Goal: Information Seeking & Learning: Learn about a topic

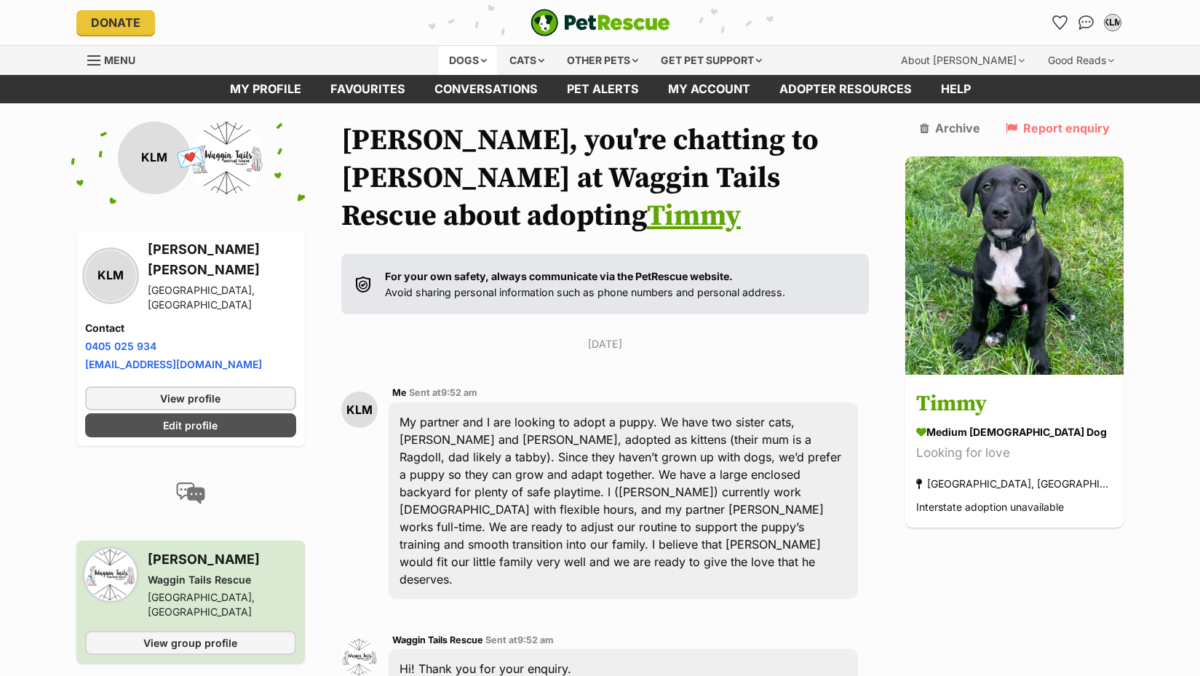
click at [474, 60] on div "Dogs" at bounding box center [468, 60] width 58 height 29
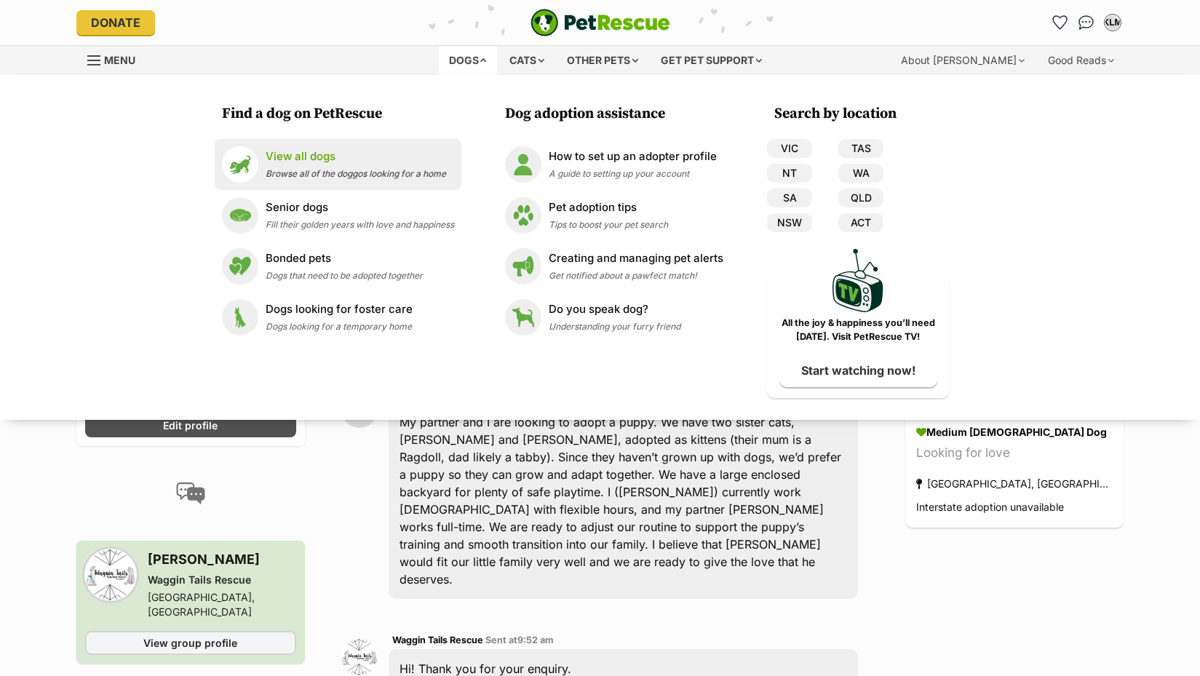
click at [308, 161] on p "View all dogs" at bounding box center [356, 156] width 180 height 17
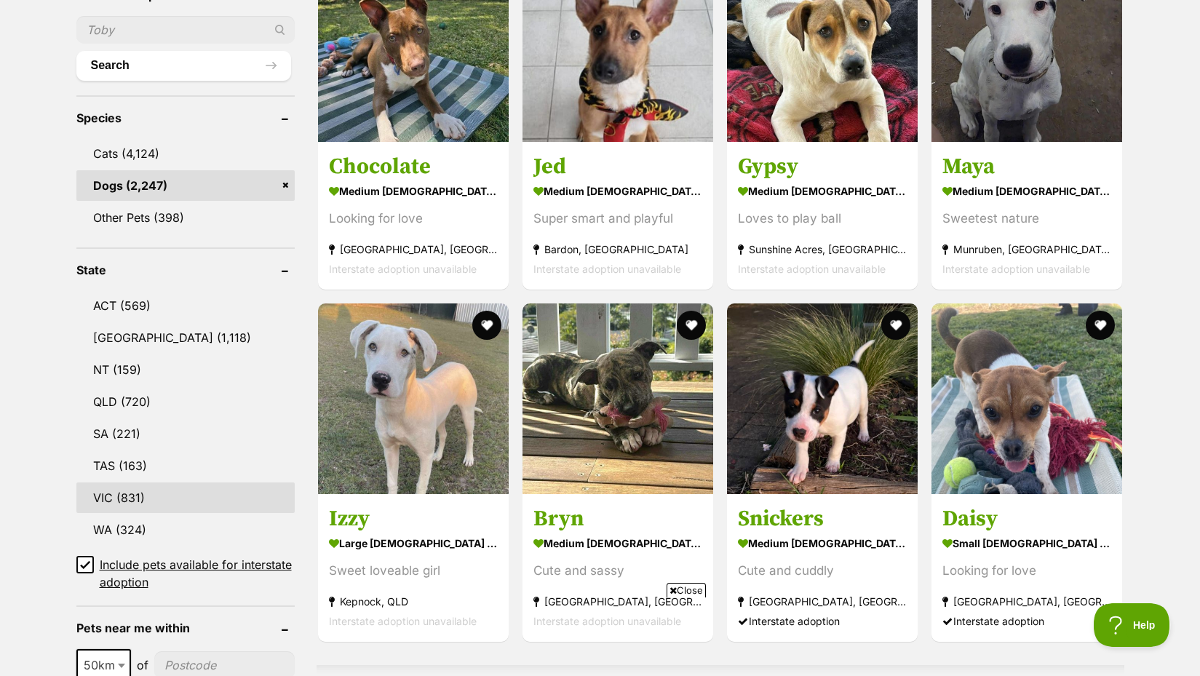
click at [138, 495] on link "VIC (831)" at bounding box center [185, 497] width 218 height 31
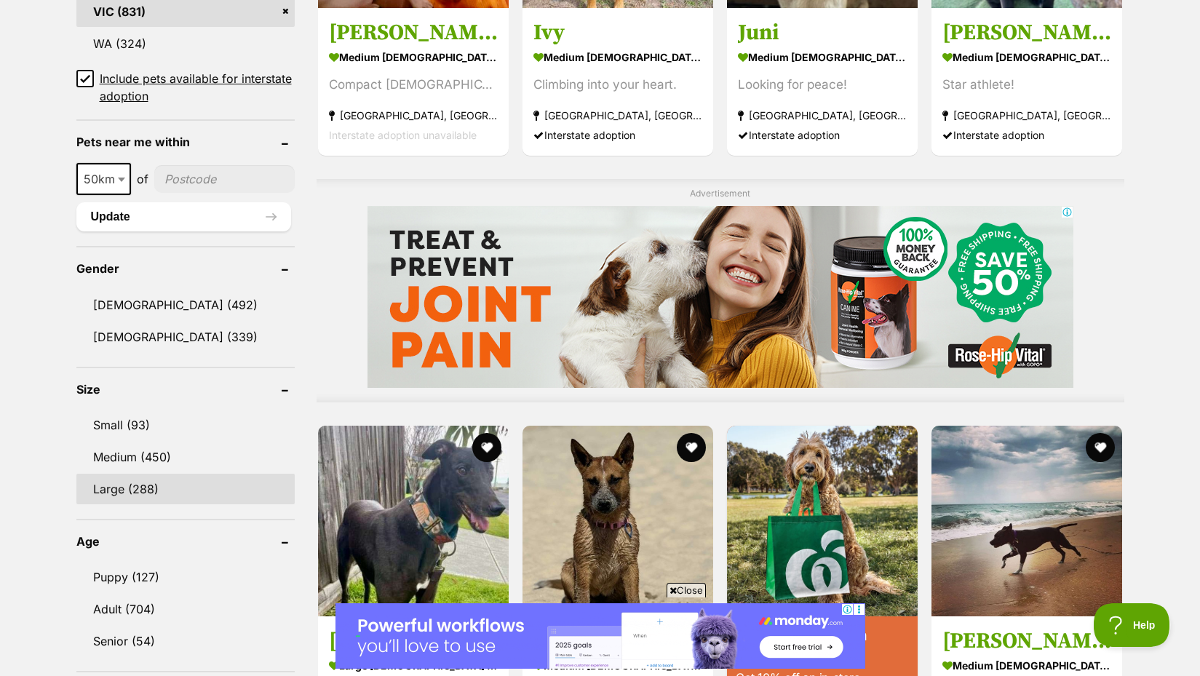
scroll to position [1155, 0]
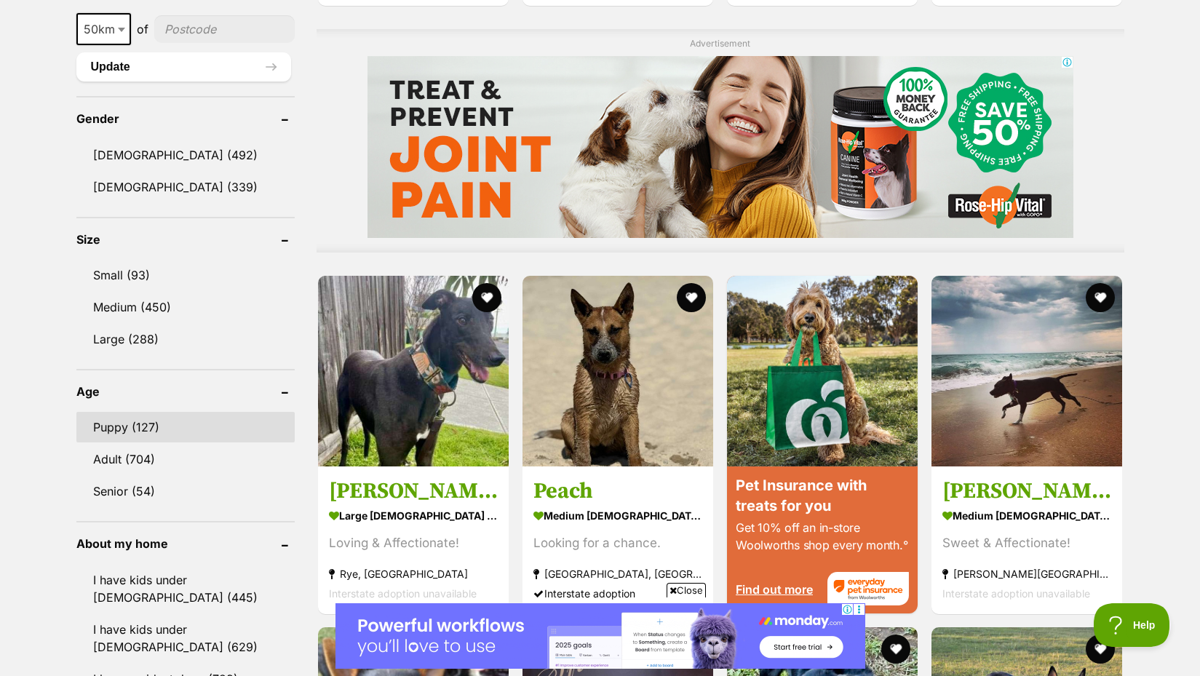
click at [125, 425] on link "Puppy (127)" at bounding box center [185, 427] width 218 height 31
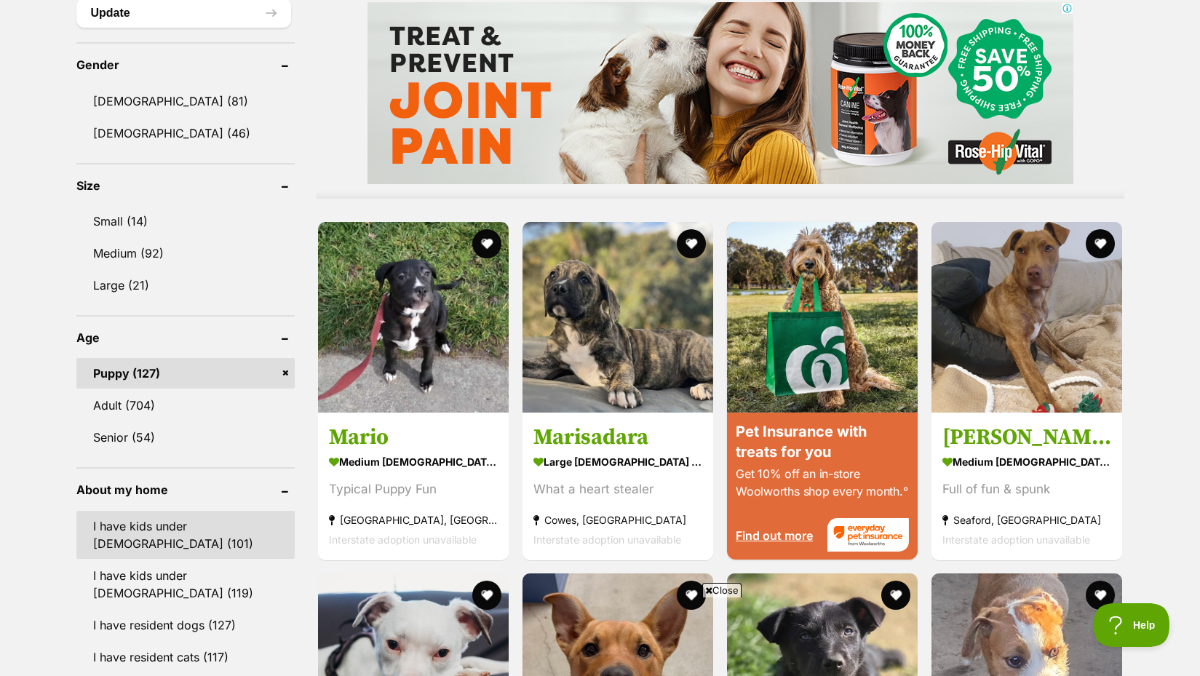
scroll to position [1320, 0]
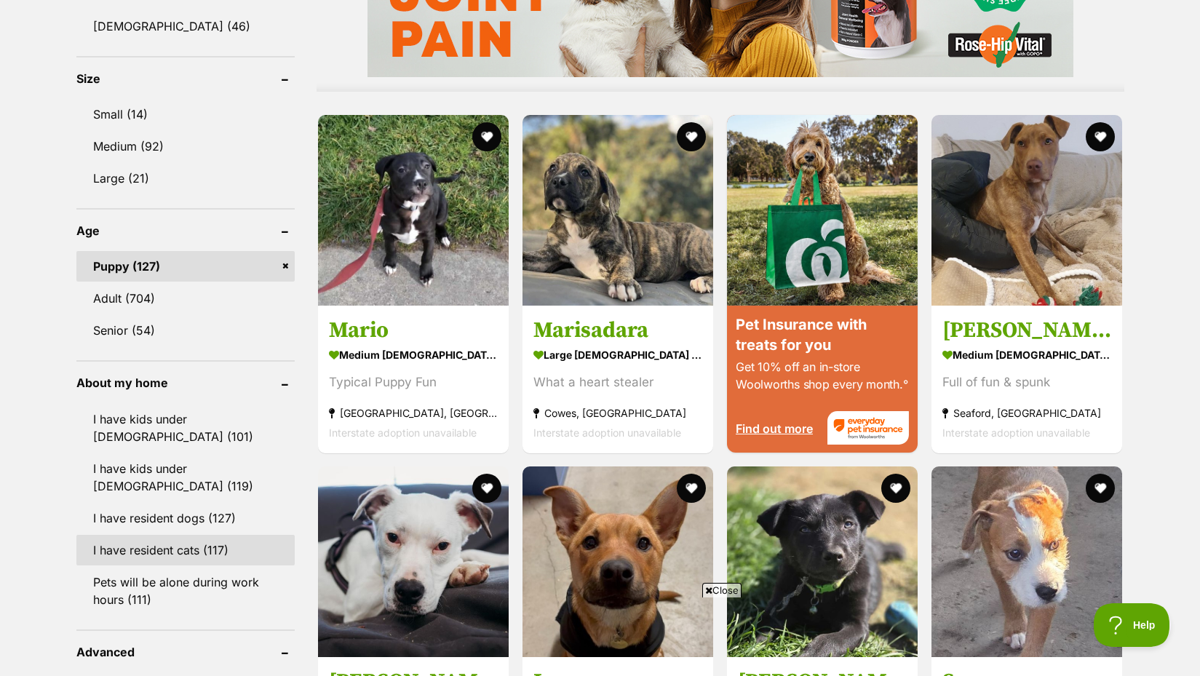
click at [137, 543] on link "I have resident cats (117)" at bounding box center [185, 550] width 218 height 31
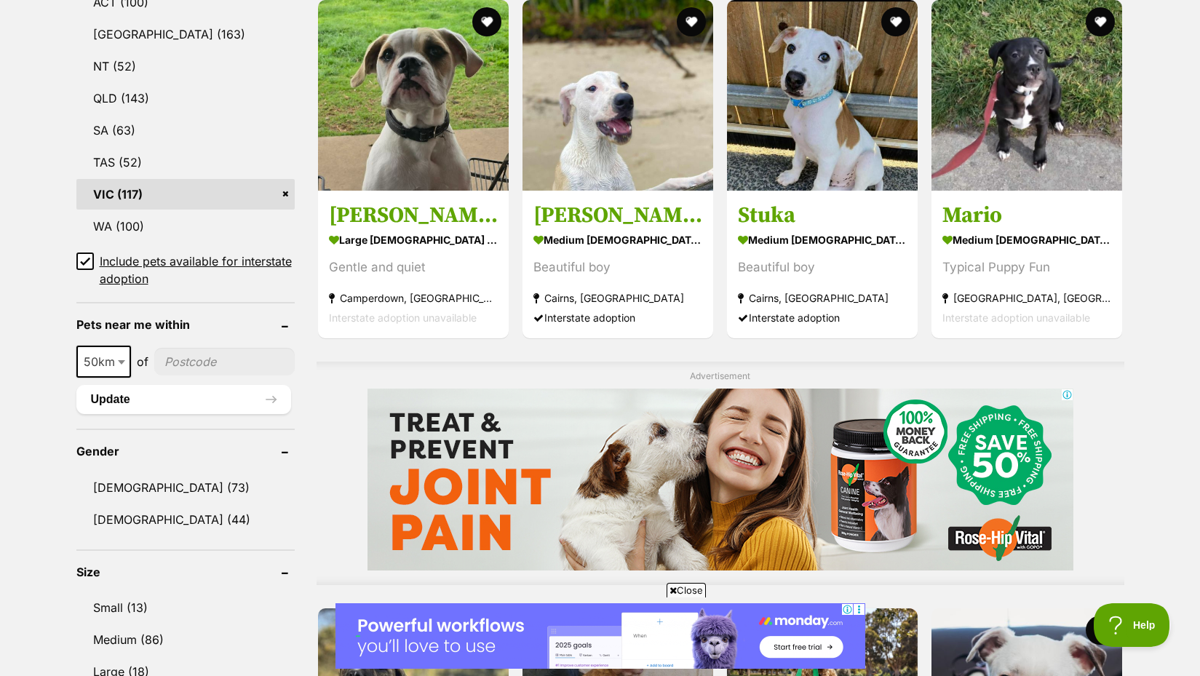
scroll to position [103, 0]
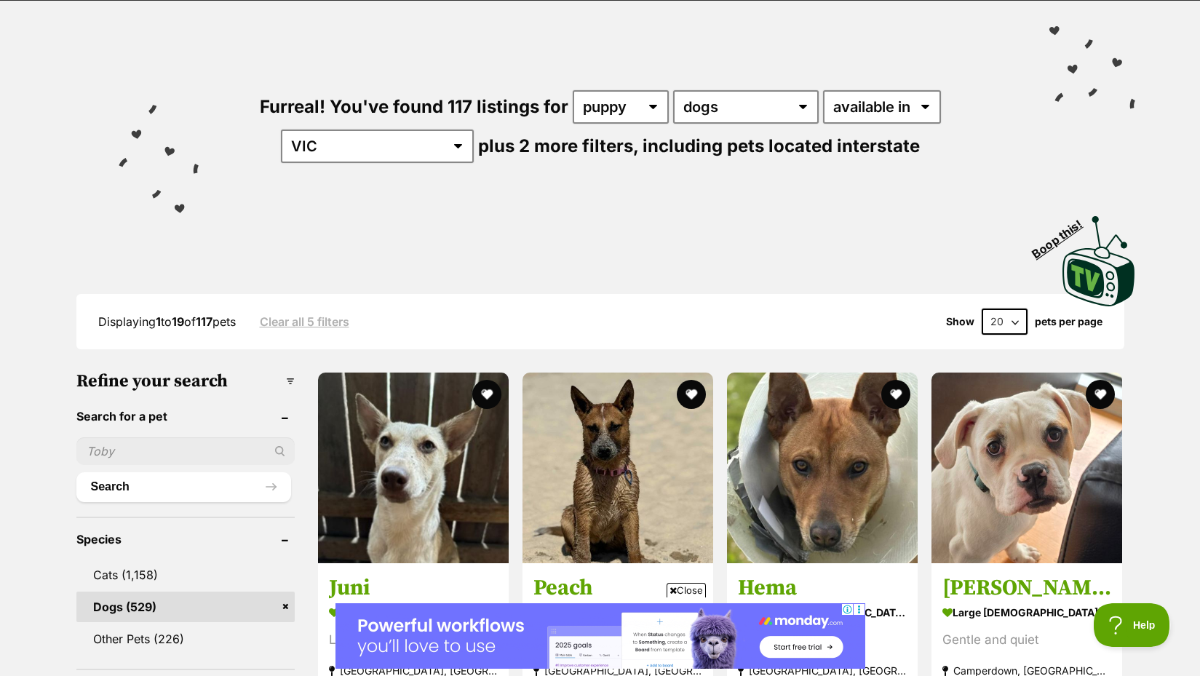
select select "60"
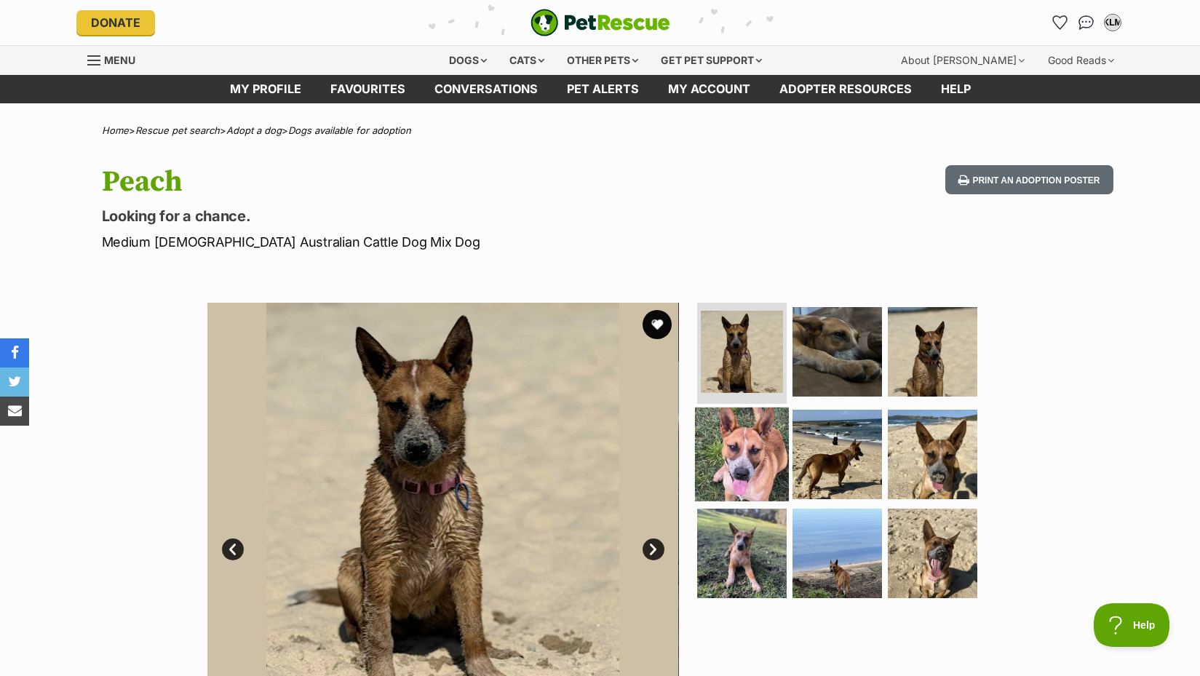
click at [741, 426] on img at bounding box center [742, 454] width 94 height 94
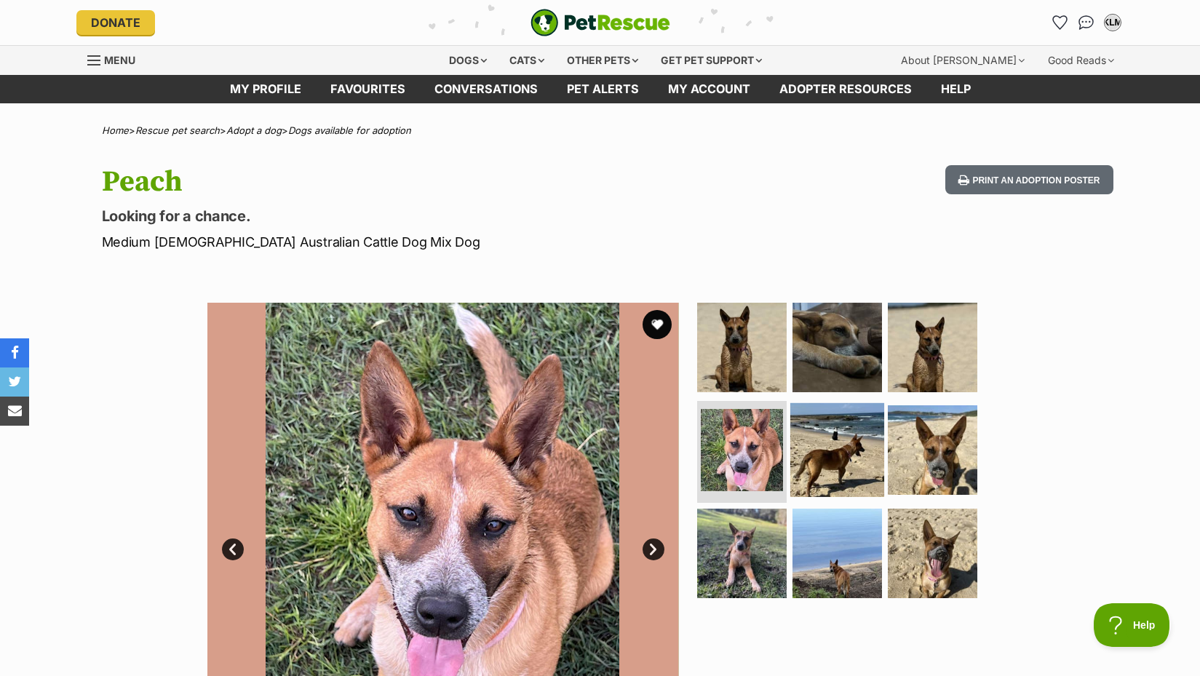
click at [856, 451] on img at bounding box center [837, 450] width 94 height 94
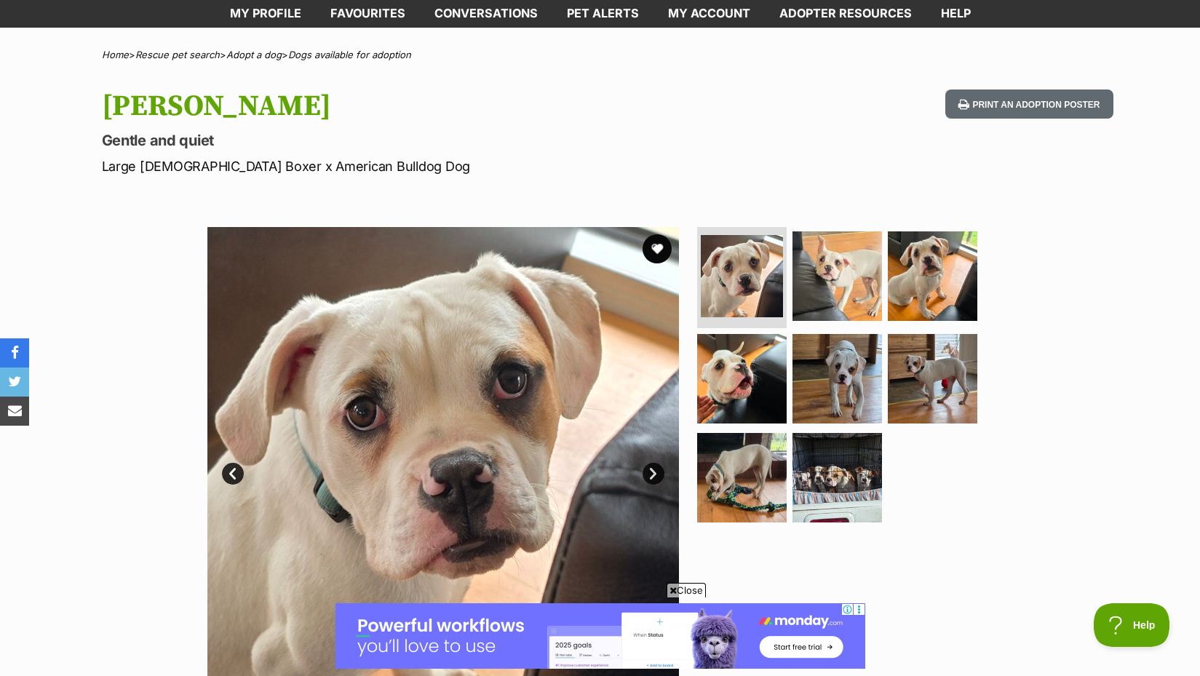
scroll to position [151, 0]
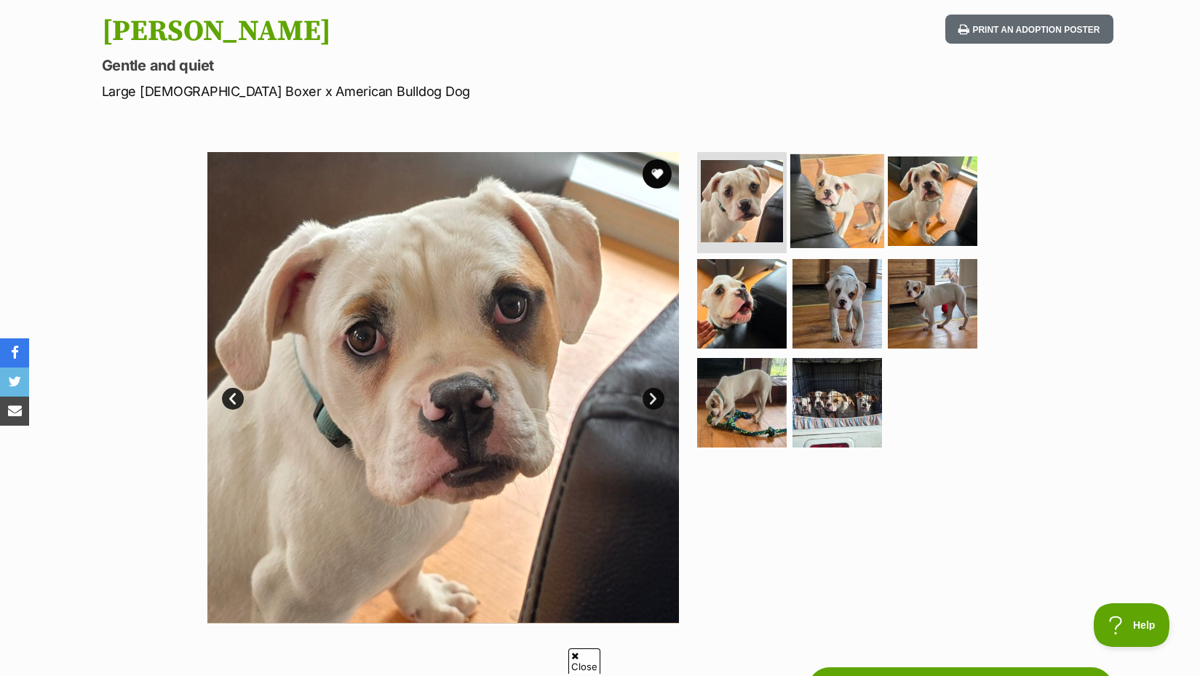
click at [841, 182] on img at bounding box center [837, 200] width 94 height 94
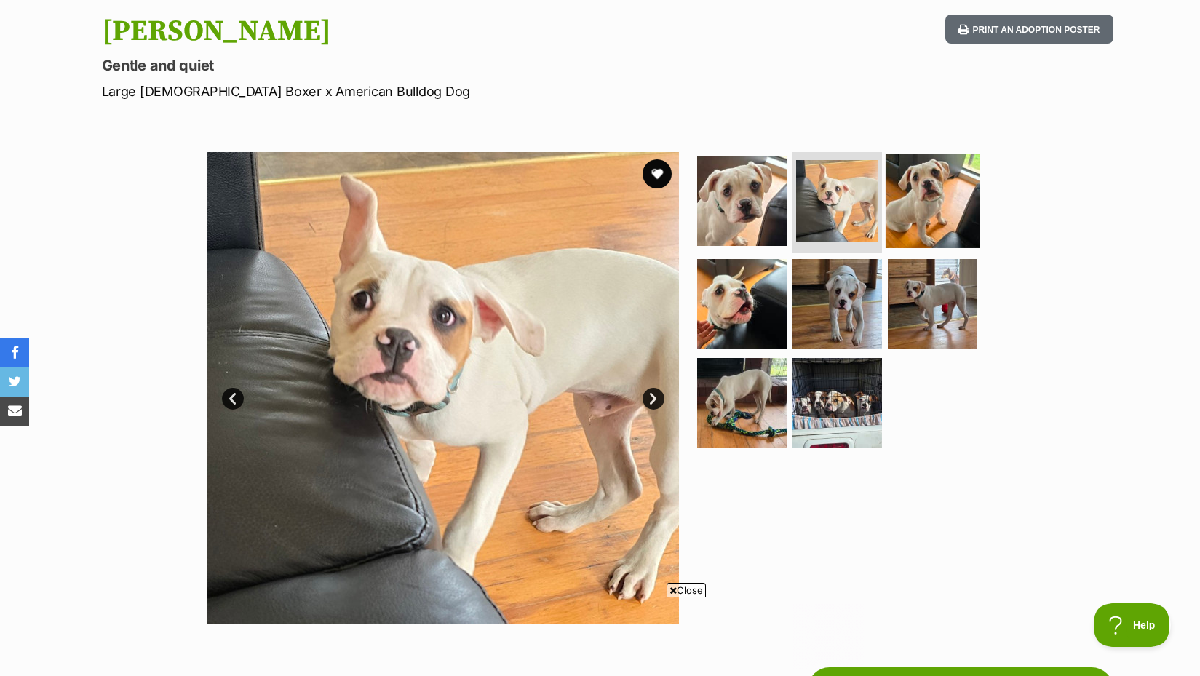
scroll to position [0, 0]
click at [911, 199] on img at bounding box center [932, 200] width 94 height 94
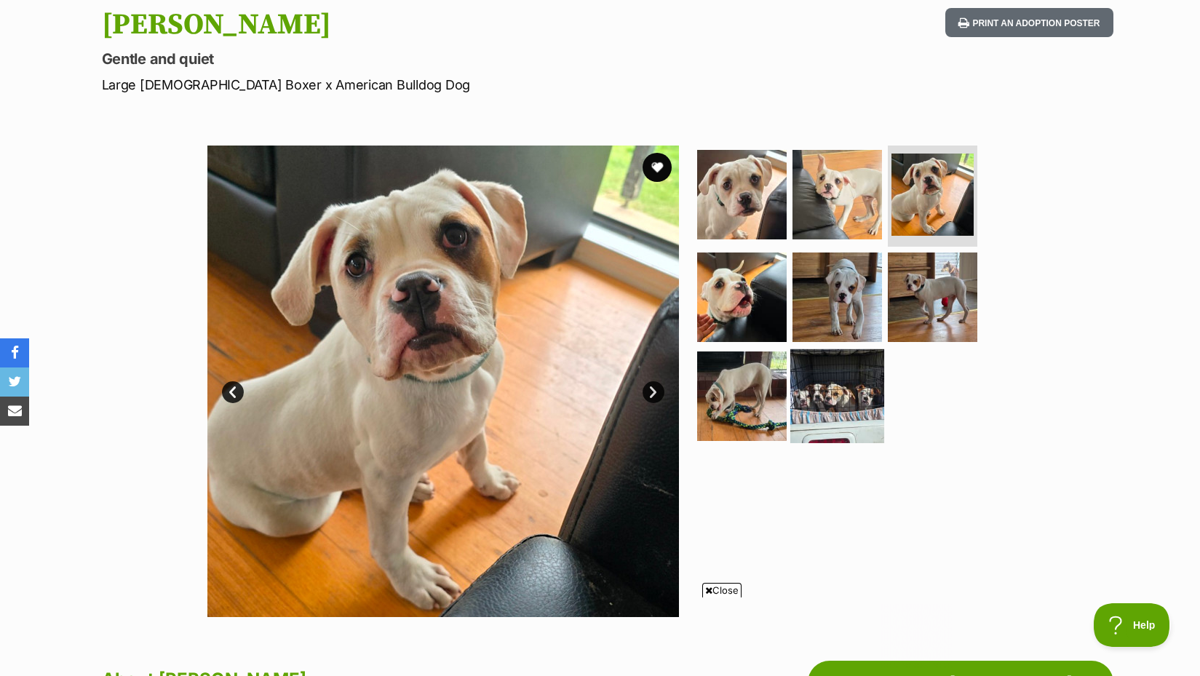
click at [860, 391] on img at bounding box center [837, 396] width 94 height 94
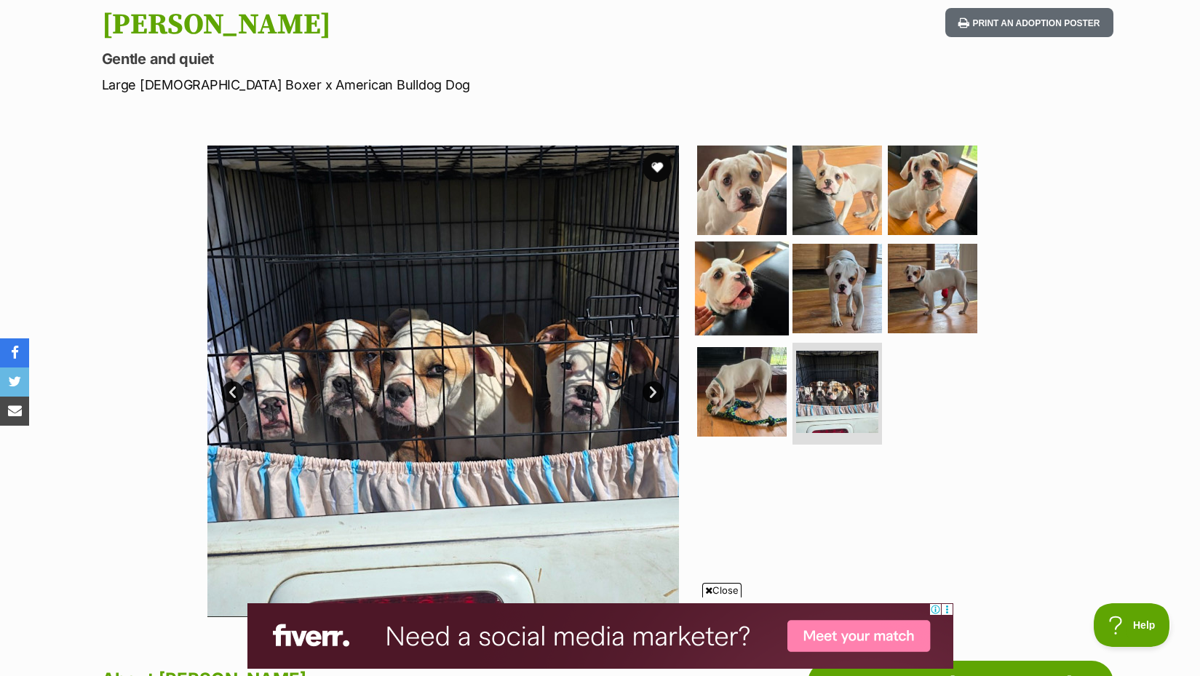
click at [768, 311] on img at bounding box center [742, 289] width 94 height 94
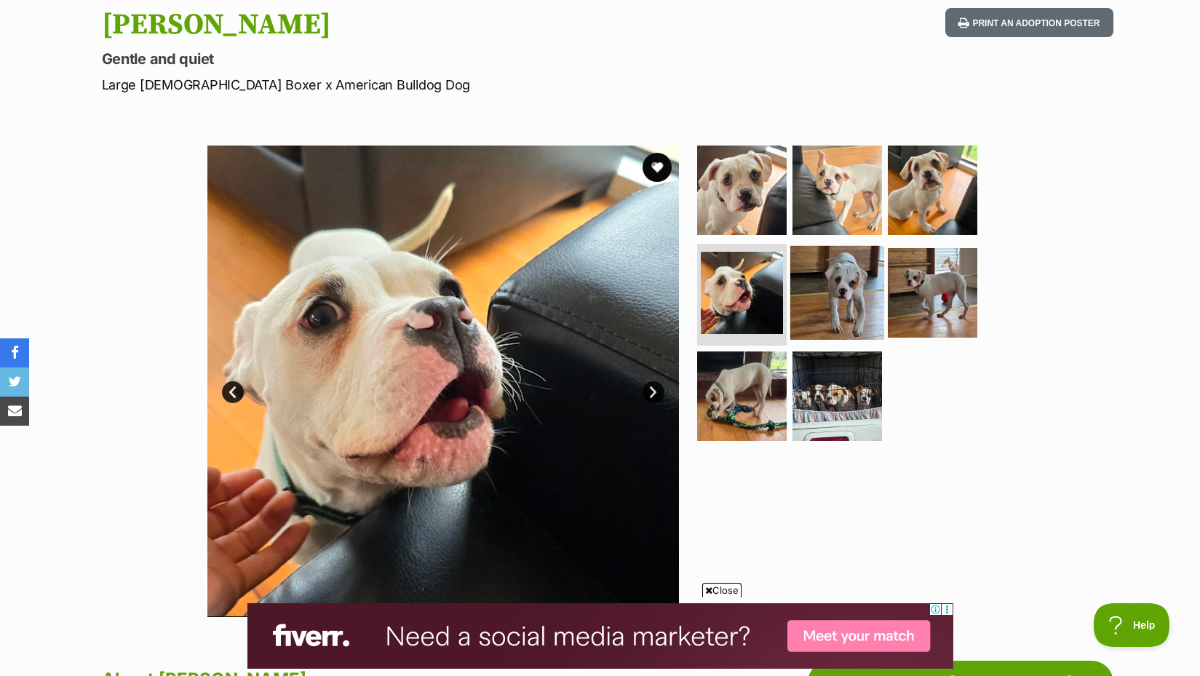
click at [818, 307] on img at bounding box center [837, 293] width 94 height 94
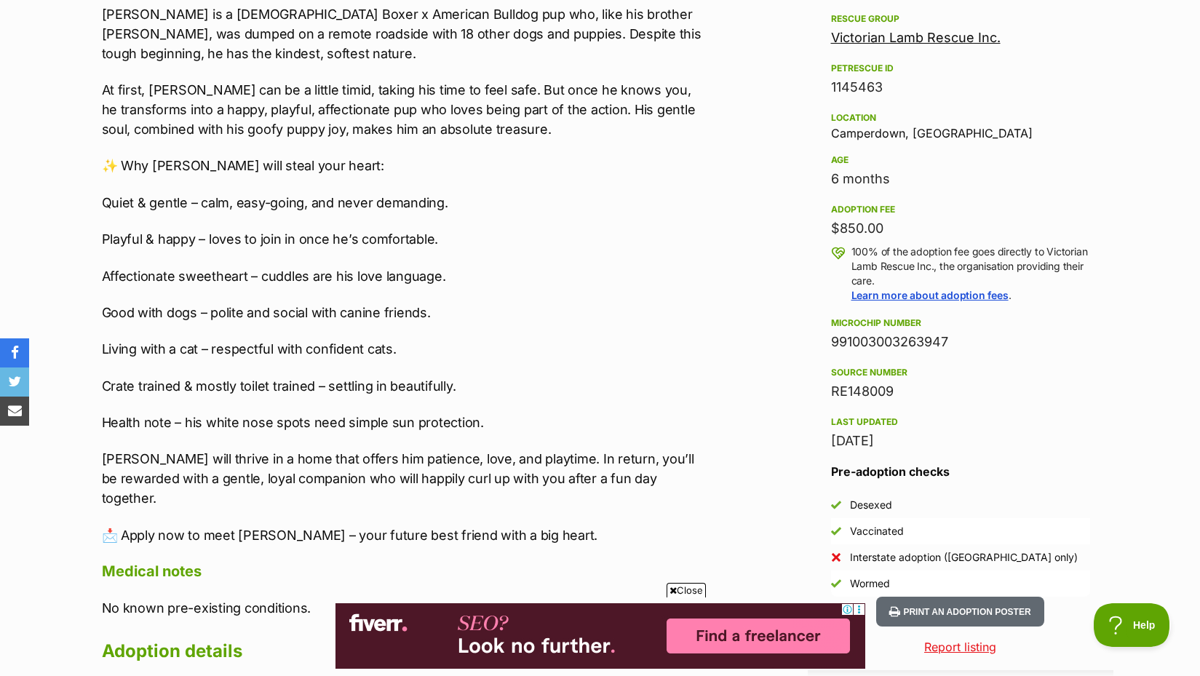
scroll to position [1129, 0]
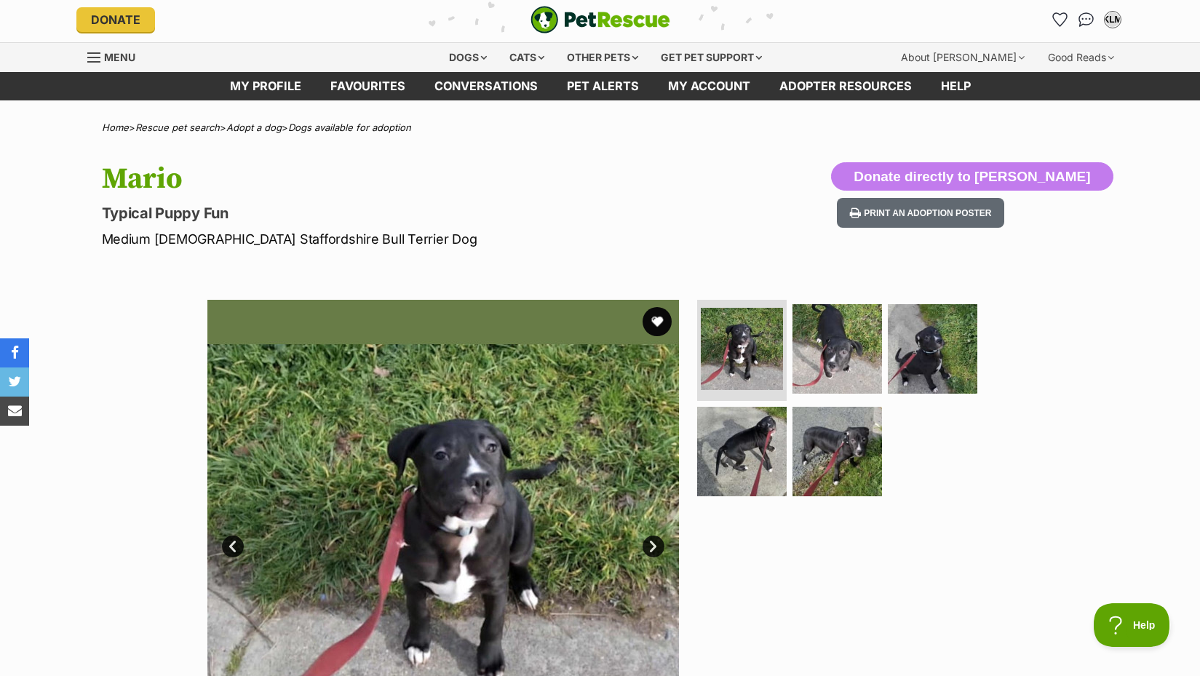
scroll to position [117, 0]
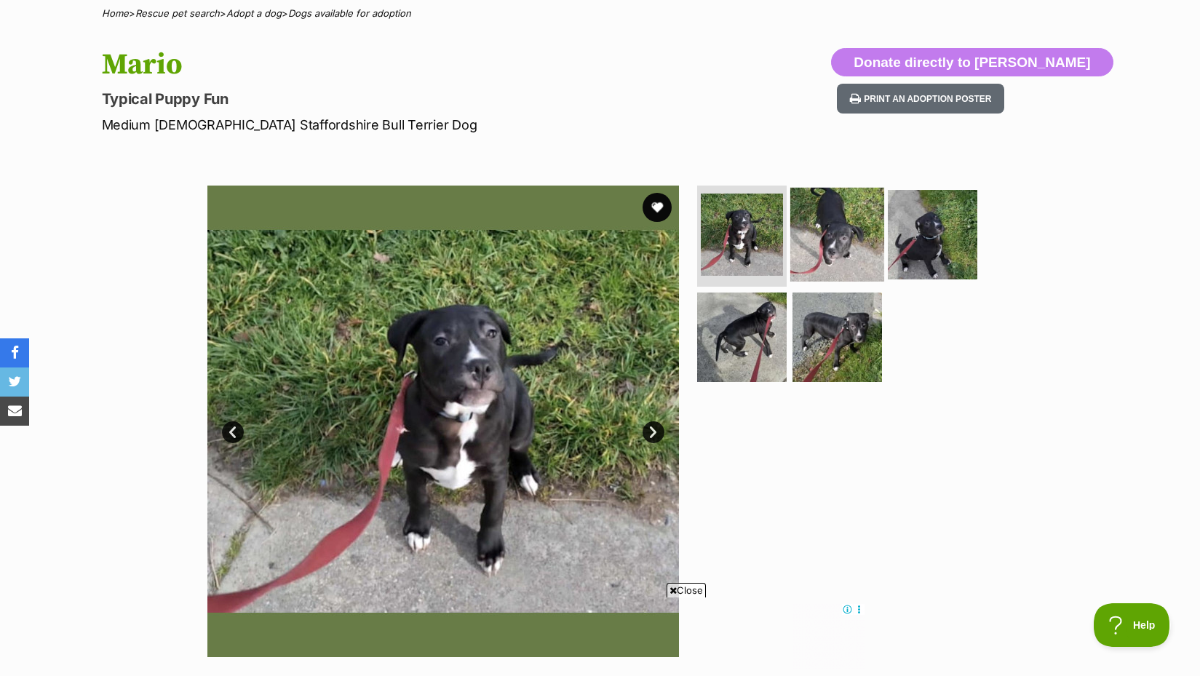
click at [861, 223] on img at bounding box center [837, 234] width 94 height 94
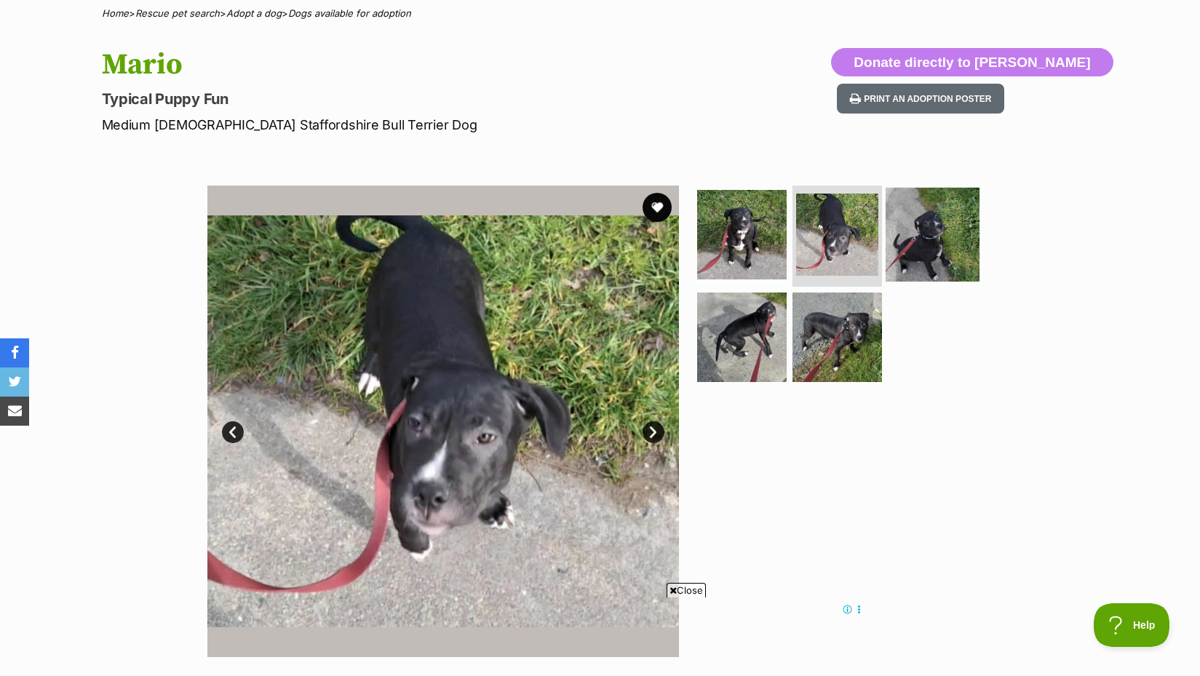
click at [930, 239] on img at bounding box center [932, 234] width 94 height 94
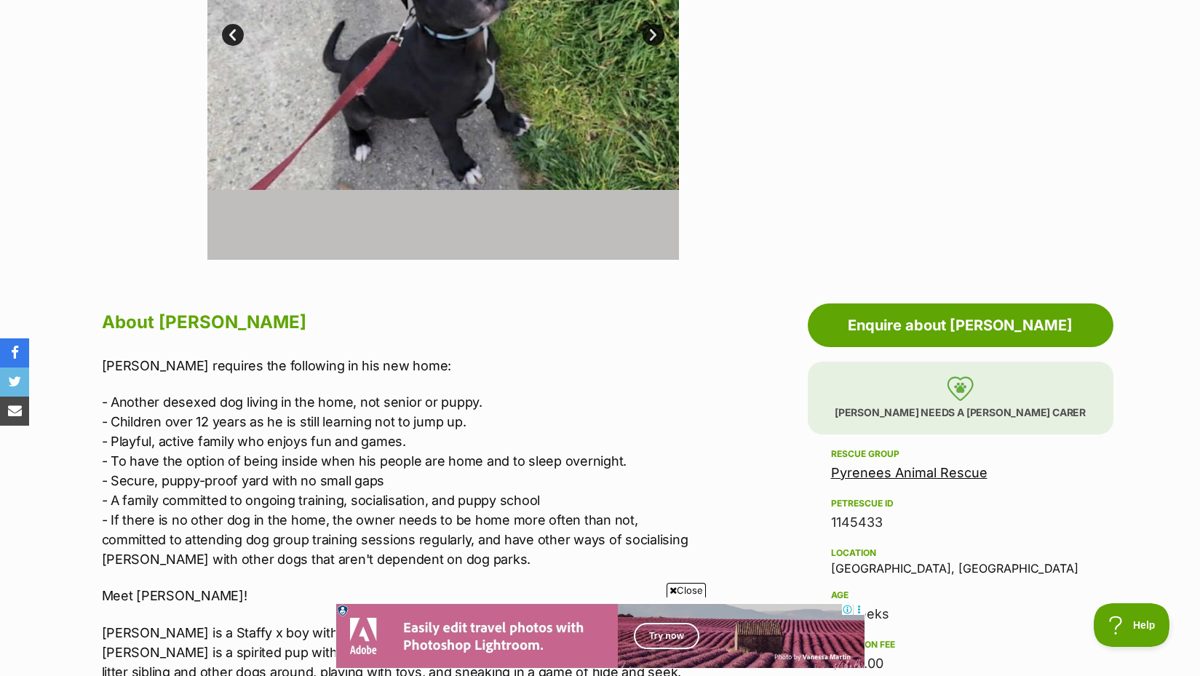
scroll to position [607, 0]
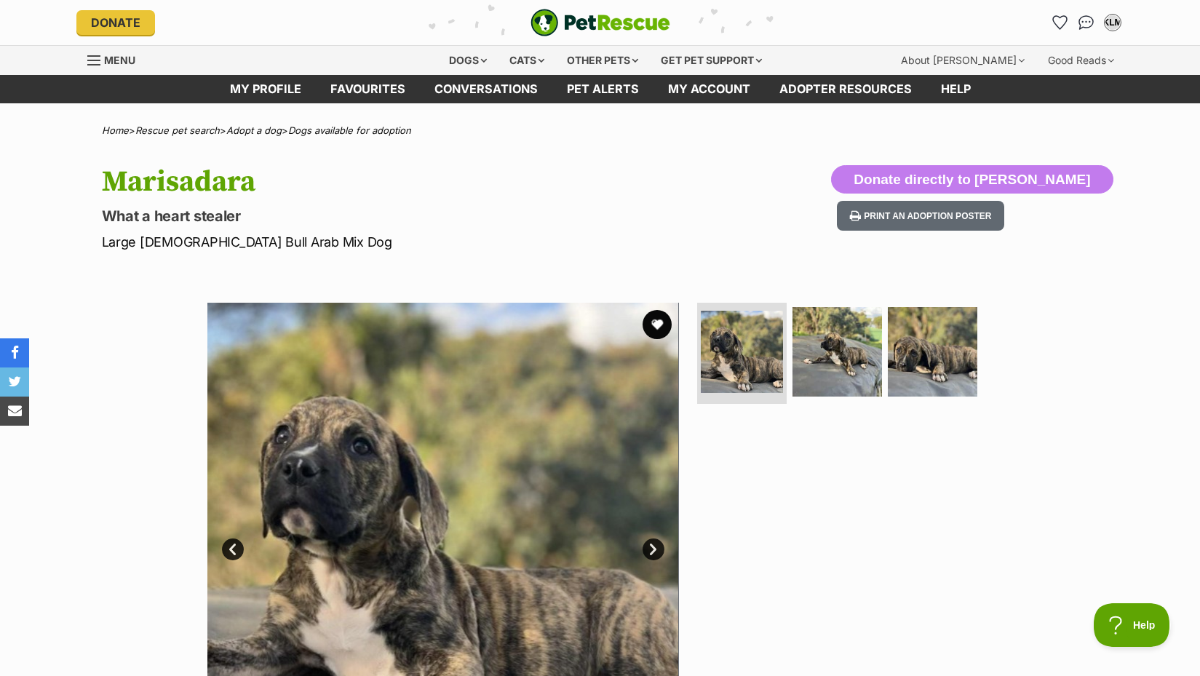
scroll to position [28, 0]
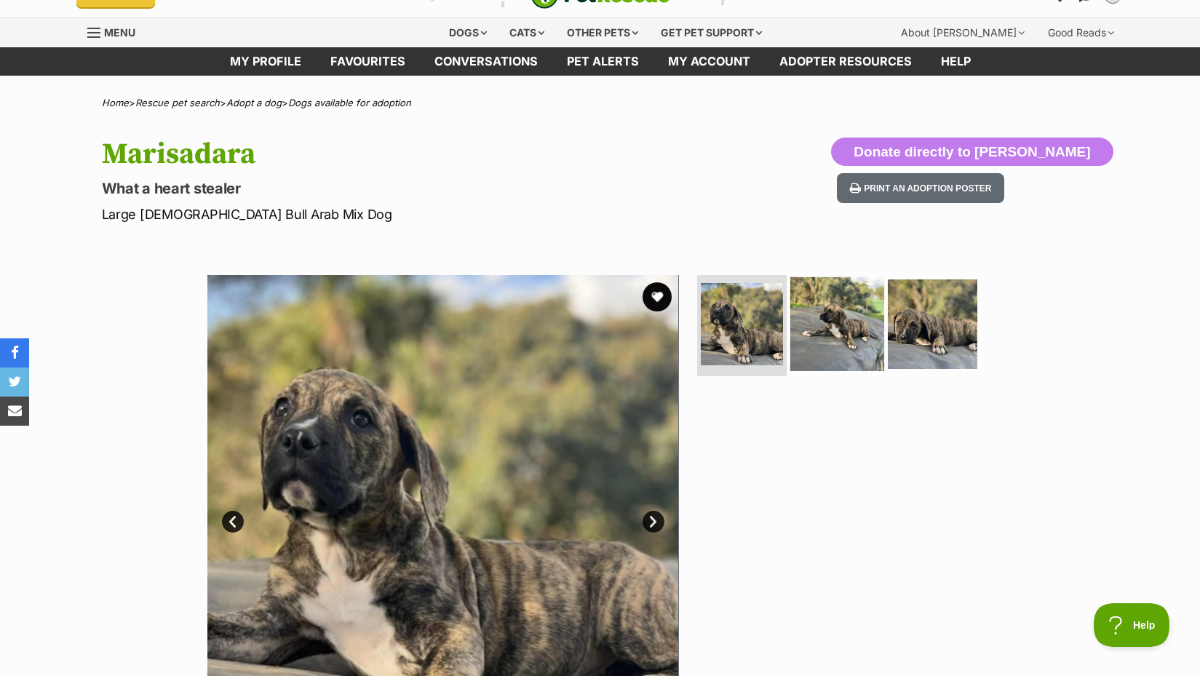
click at [839, 303] on img at bounding box center [837, 323] width 94 height 94
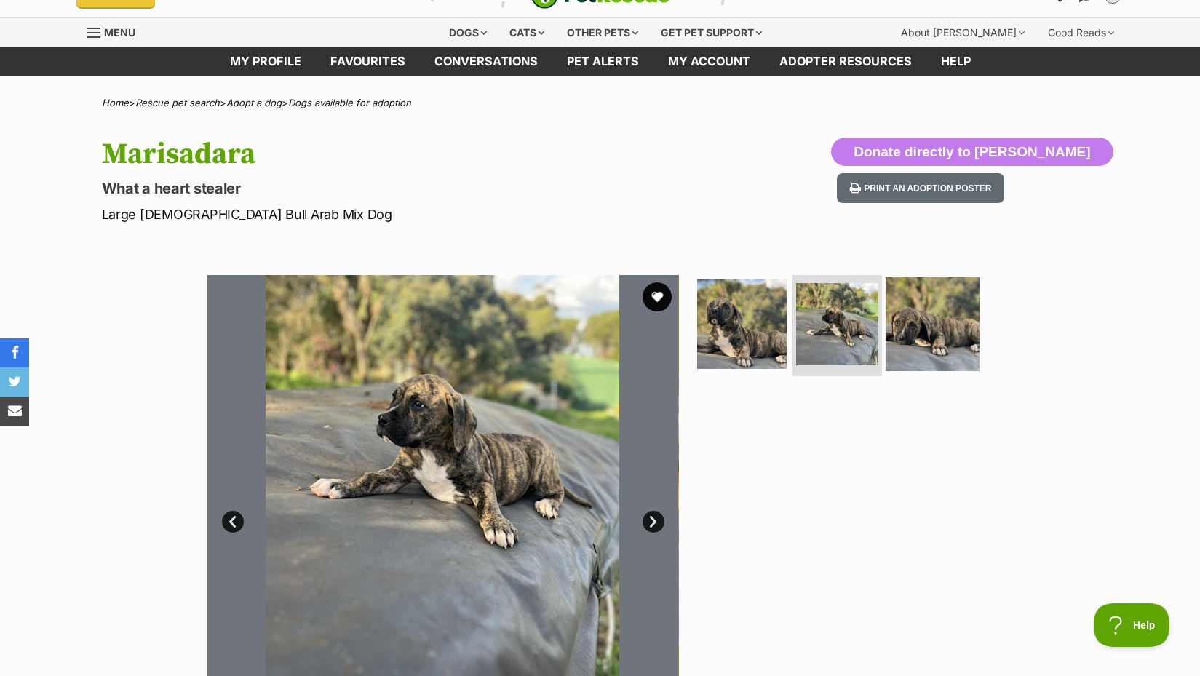
click at [915, 322] on img at bounding box center [932, 323] width 94 height 94
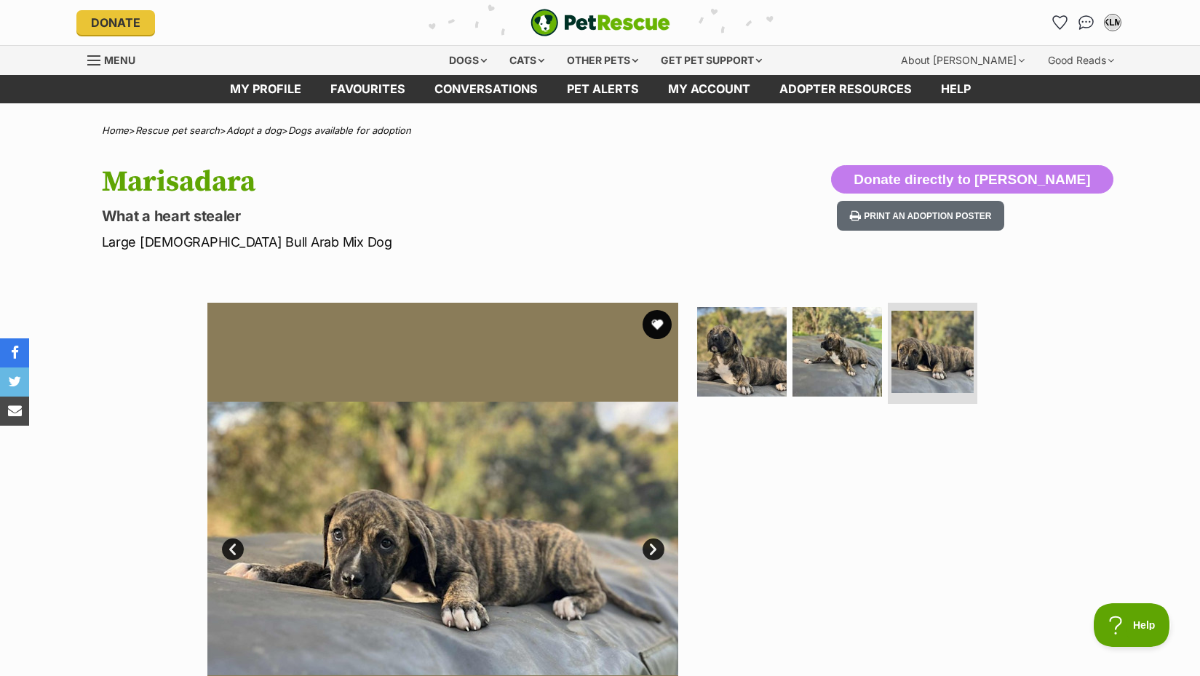
scroll to position [0, 0]
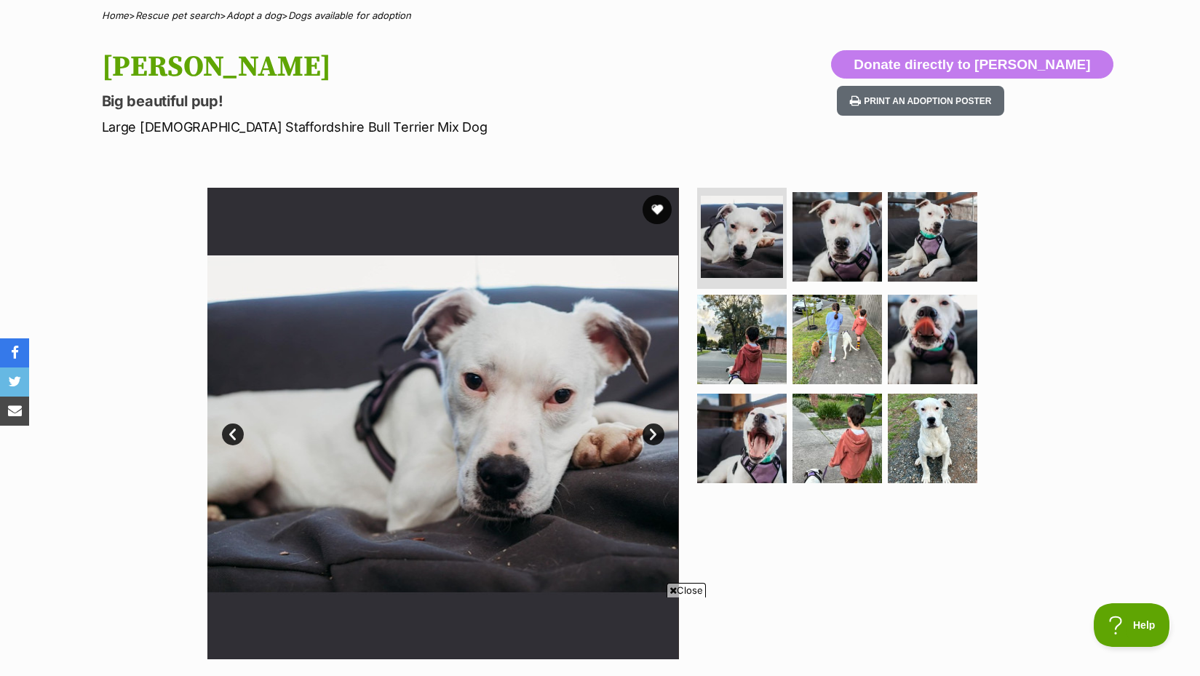
scroll to position [190, 0]
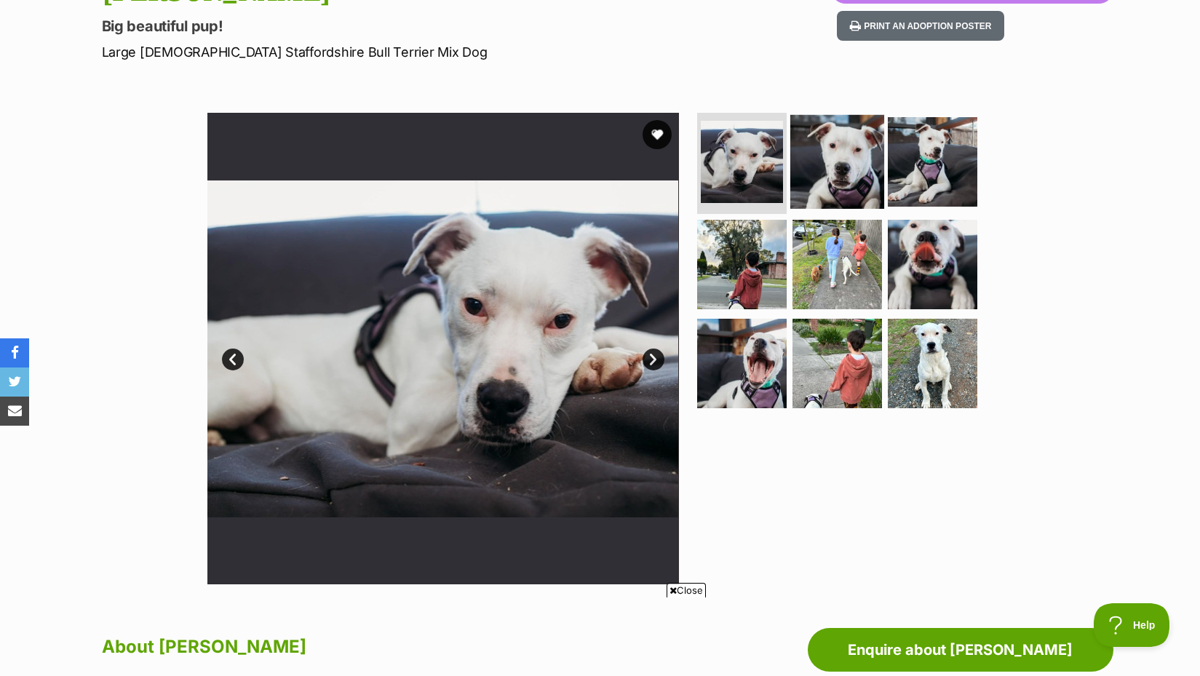
click at [839, 135] on img at bounding box center [837, 161] width 94 height 94
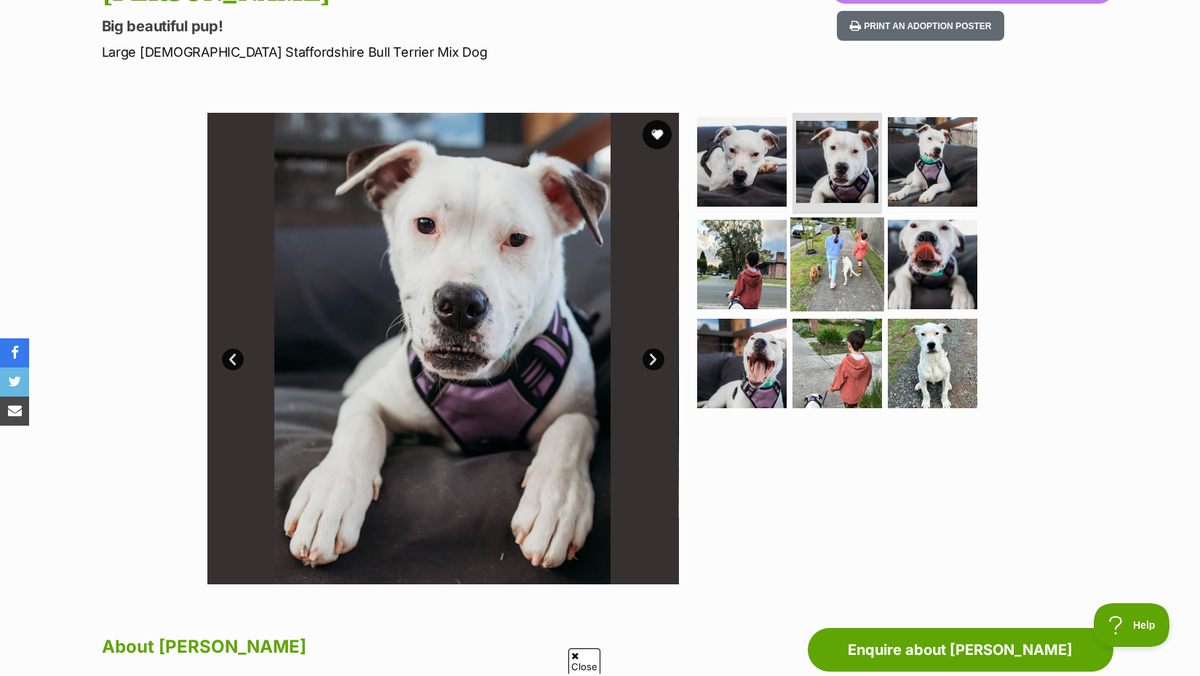
click at [871, 279] on img at bounding box center [837, 264] width 94 height 94
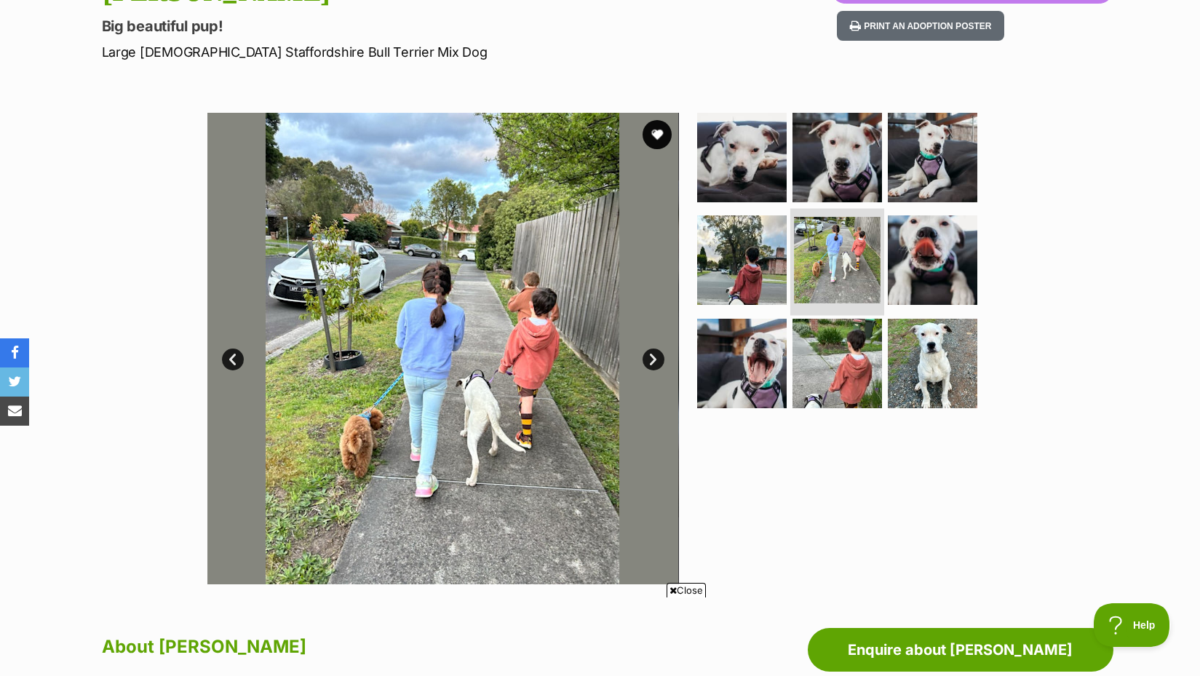
scroll to position [0, 0]
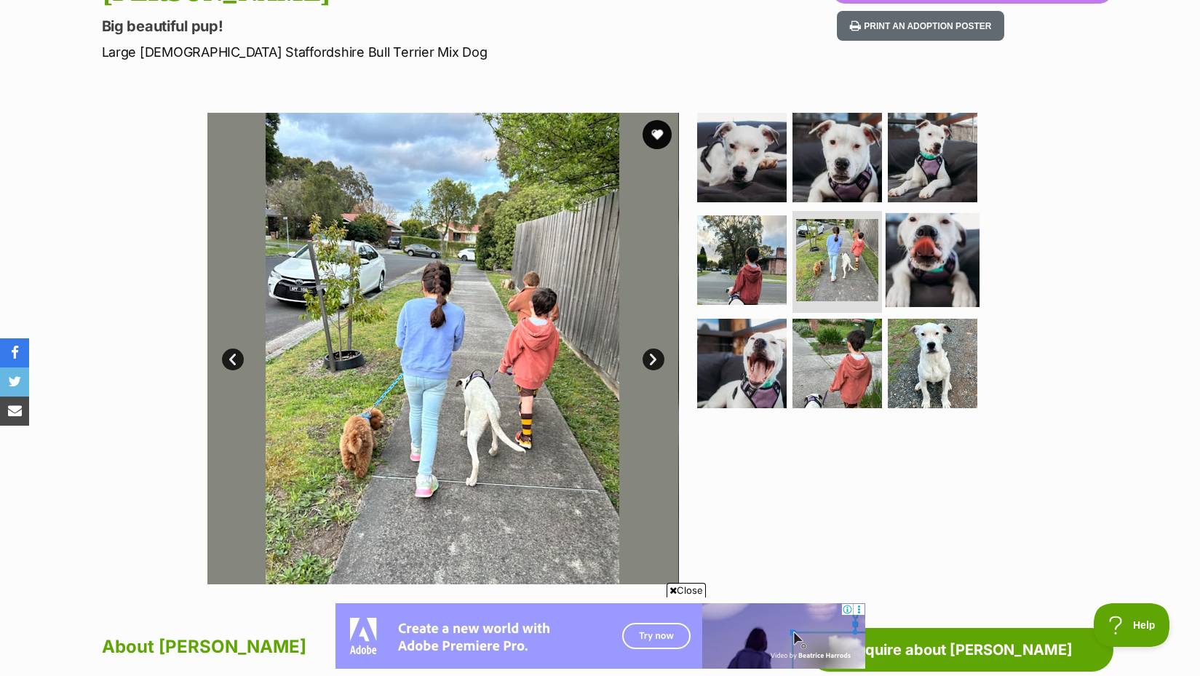
click at [939, 260] on img at bounding box center [932, 260] width 94 height 94
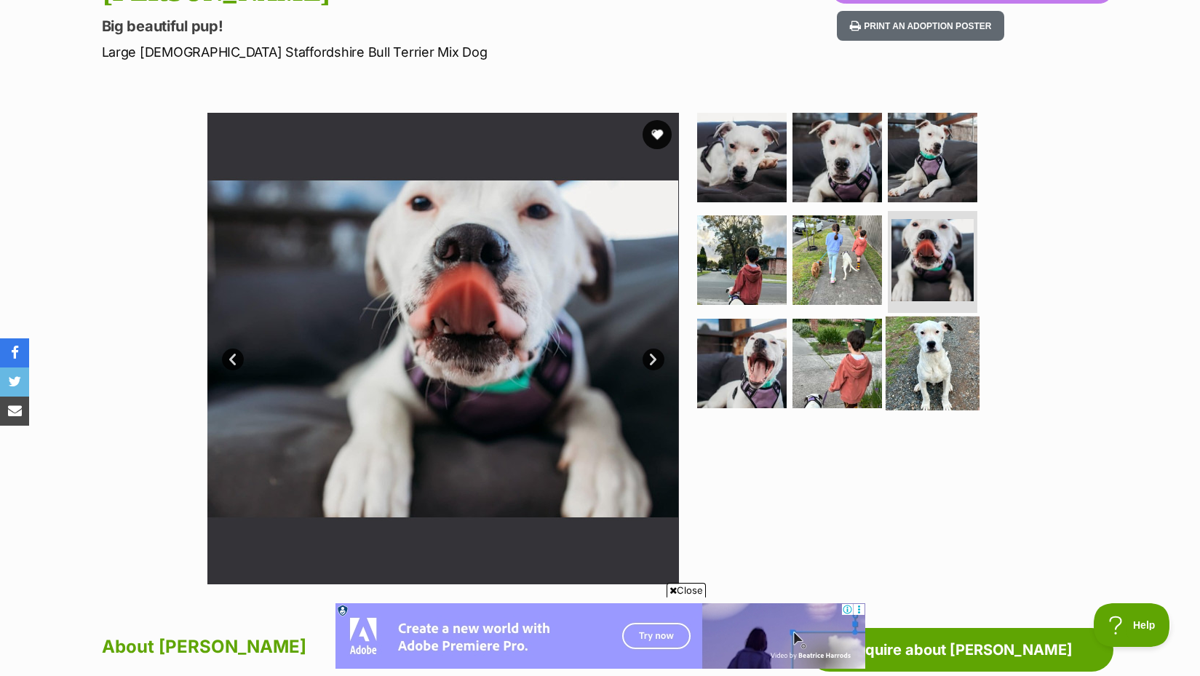
click at [912, 358] on img at bounding box center [932, 363] width 94 height 94
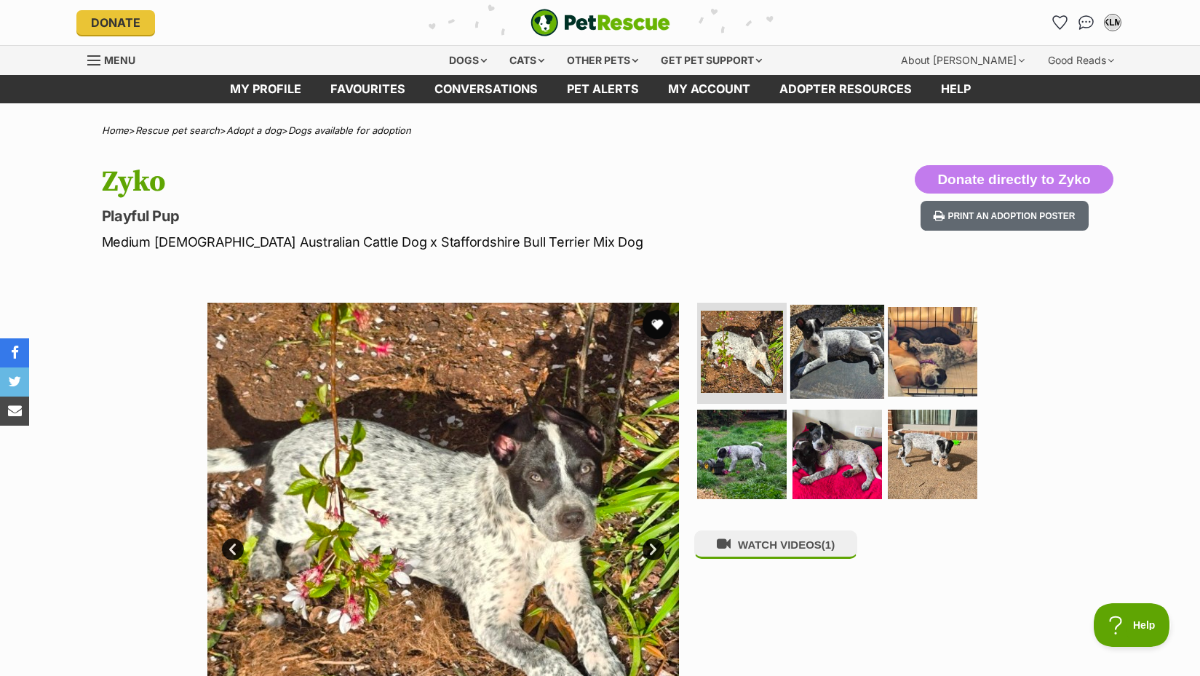
click at [839, 332] on img at bounding box center [837, 351] width 94 height 94
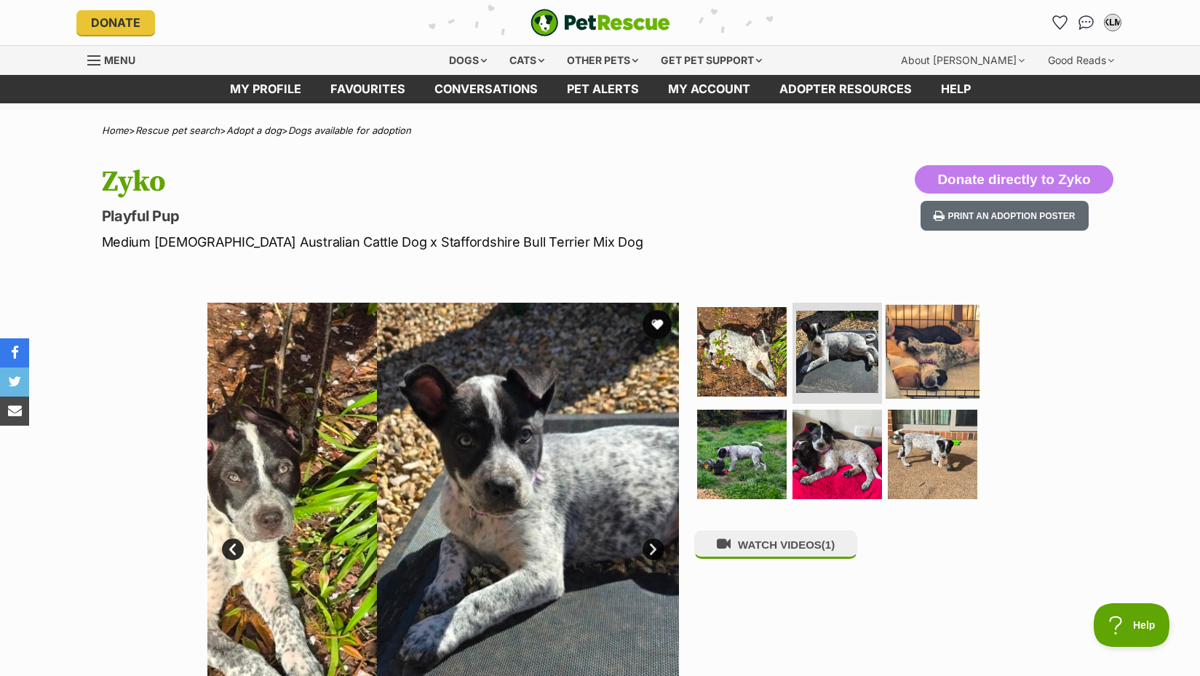
click at [906, 351] on img at bounding box center [932, 351] width 94 height 94
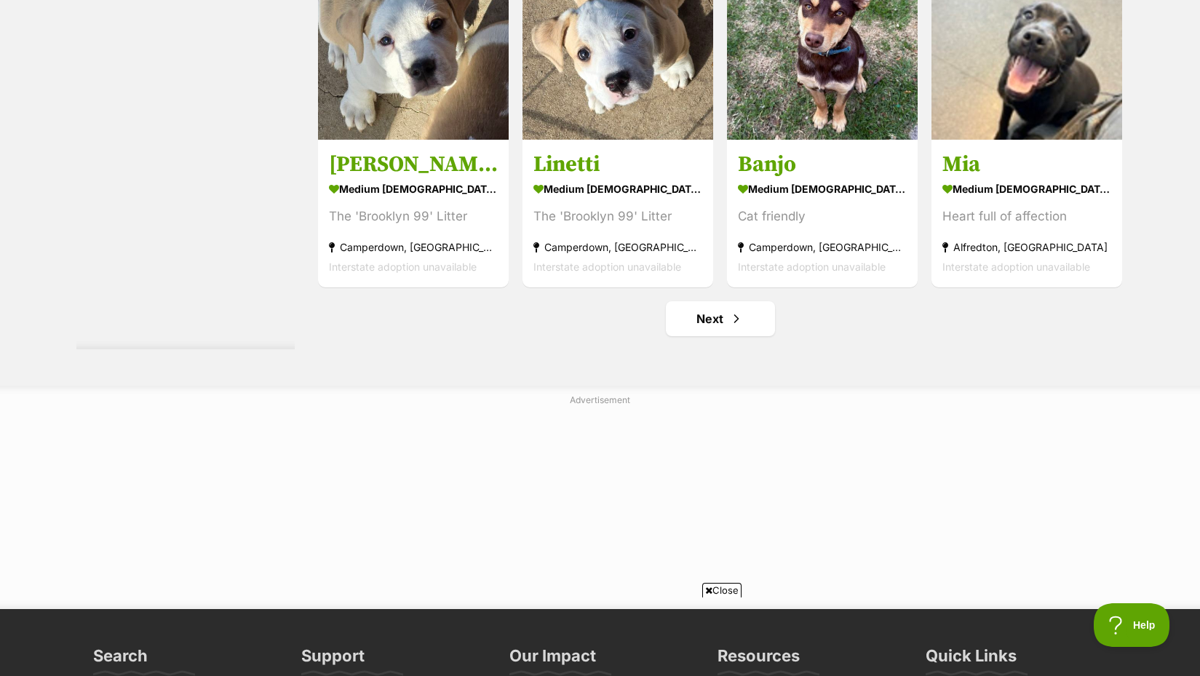
scroll to position [7704, 0]
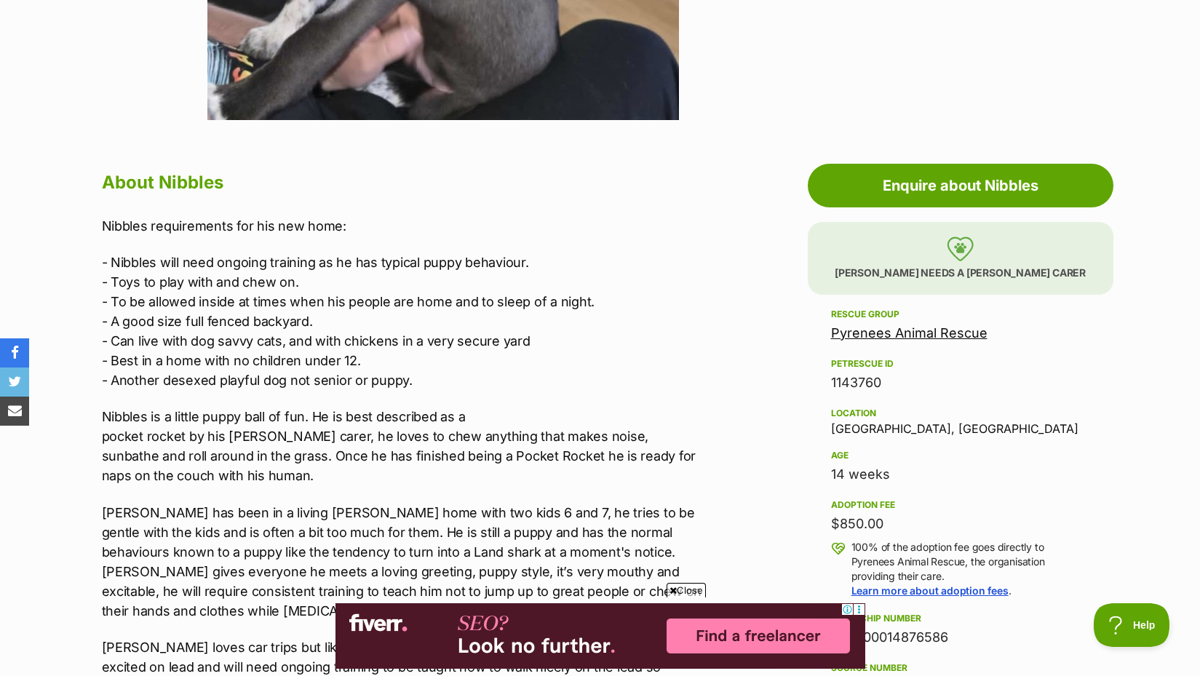
scroll to position [798, 0]
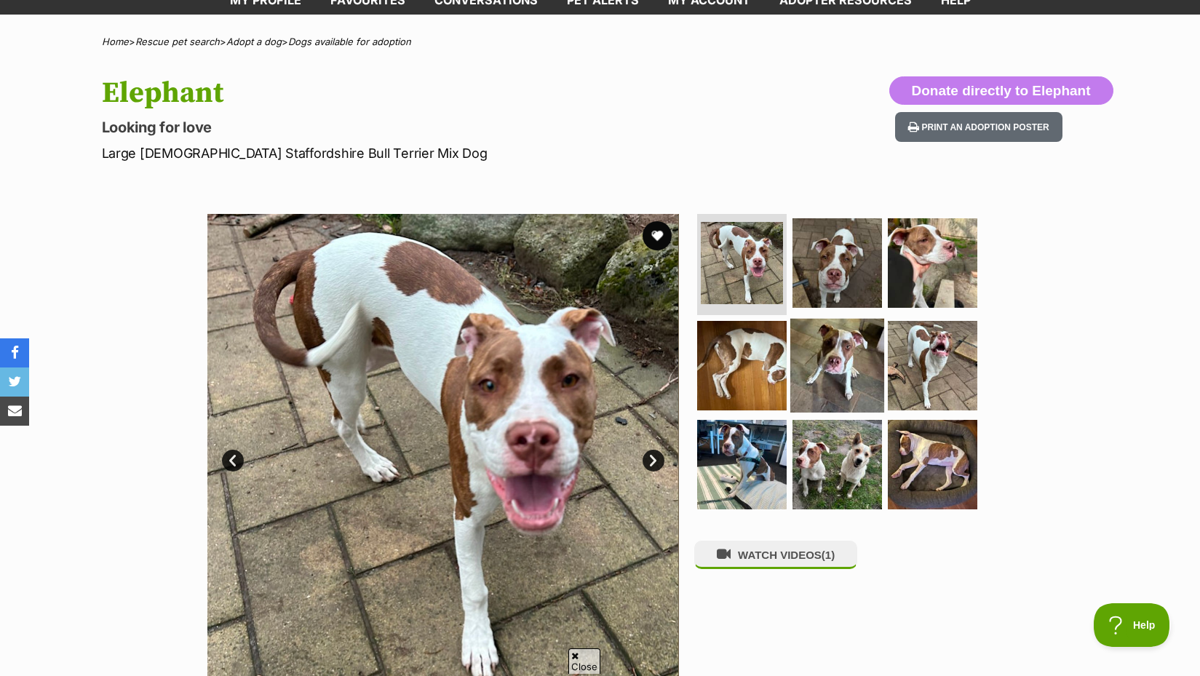
click at [852, 344] on img at bounding box center [837, 366] width 94 height 94
click at [916, 354] on img at bounding box center [931, 365] width 89 height 89
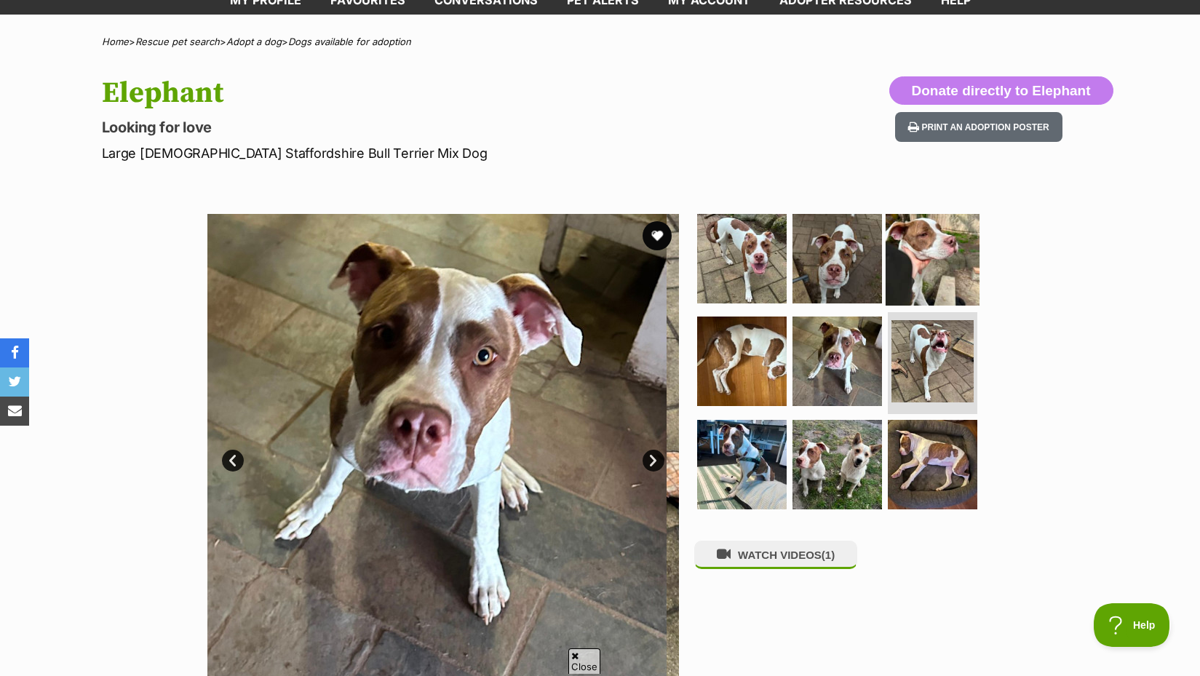
click at [940, 258] on img at bounding box center [932, 258] width 94 height 94
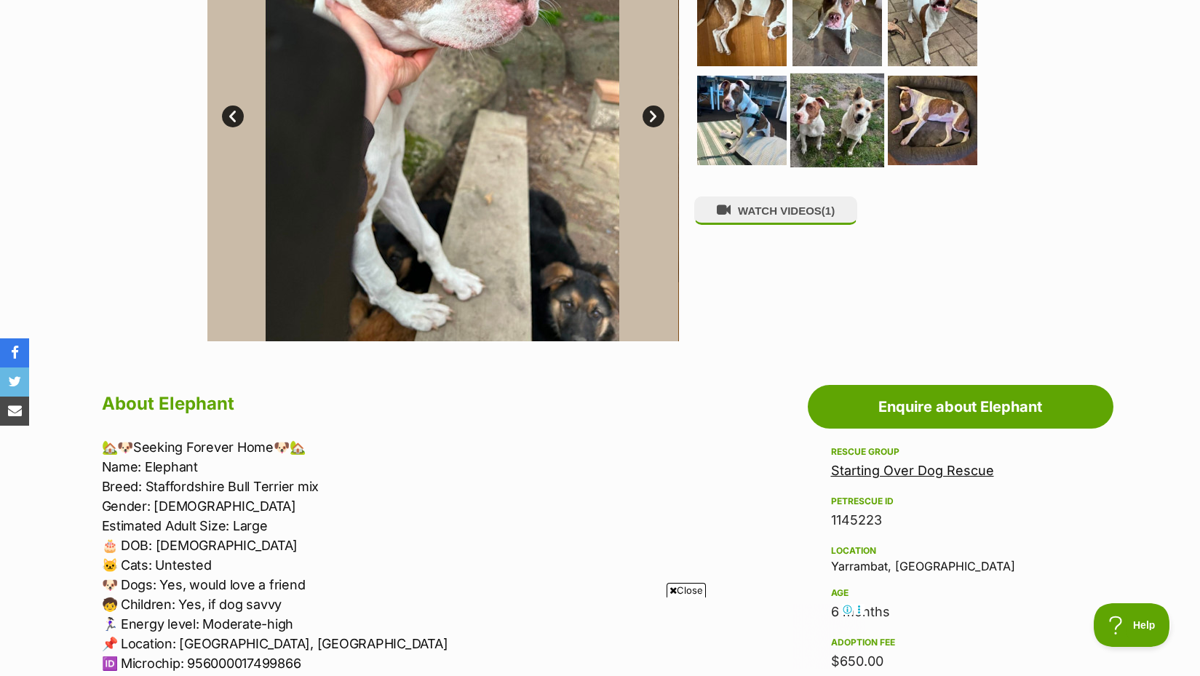
click at [837, 125] on img at bounding box center [837, 120] width 94 height 94
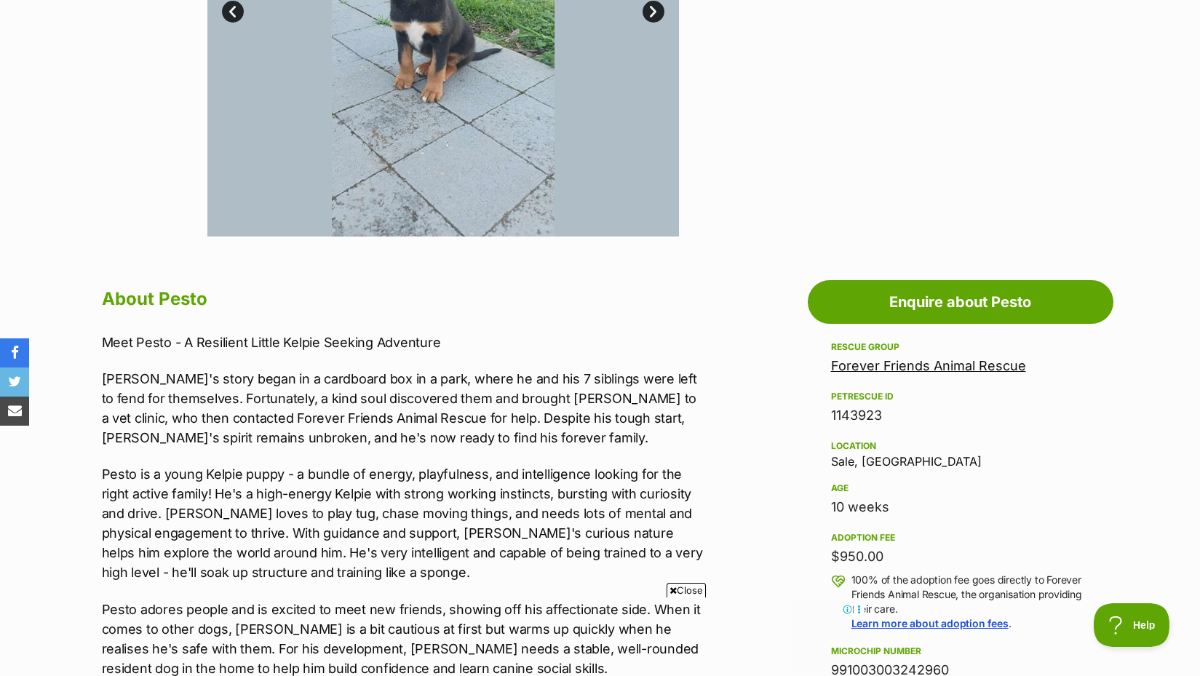
scroll to position [741, 0]
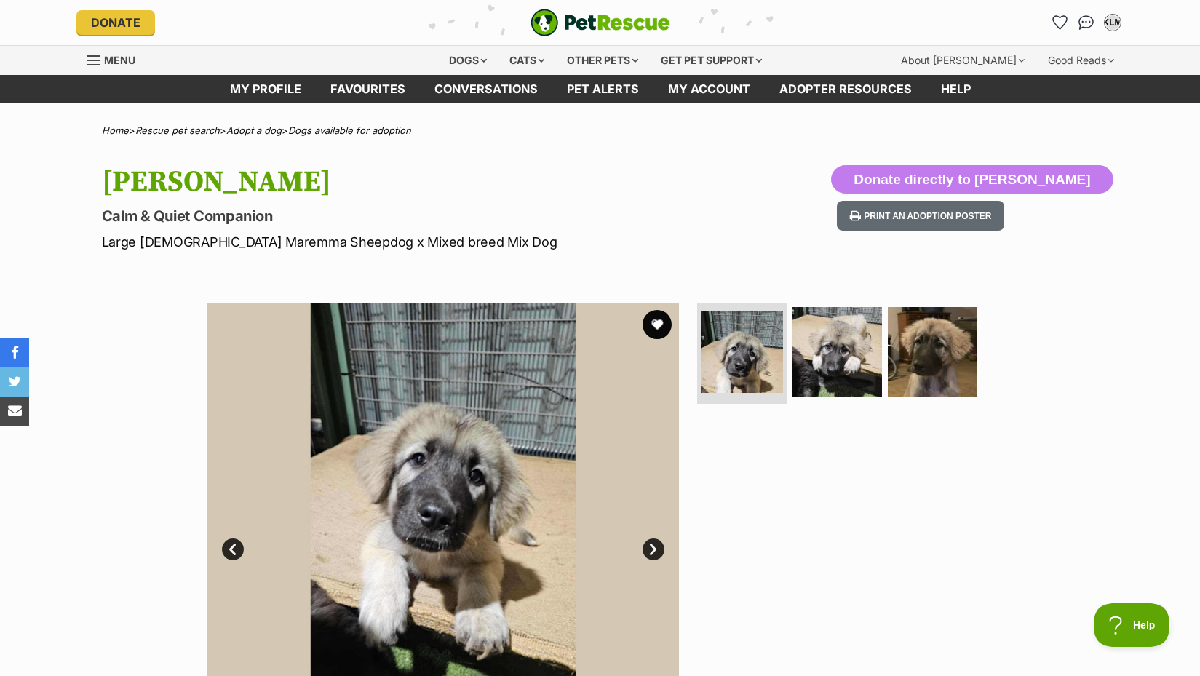
scroll to position [107, 0]
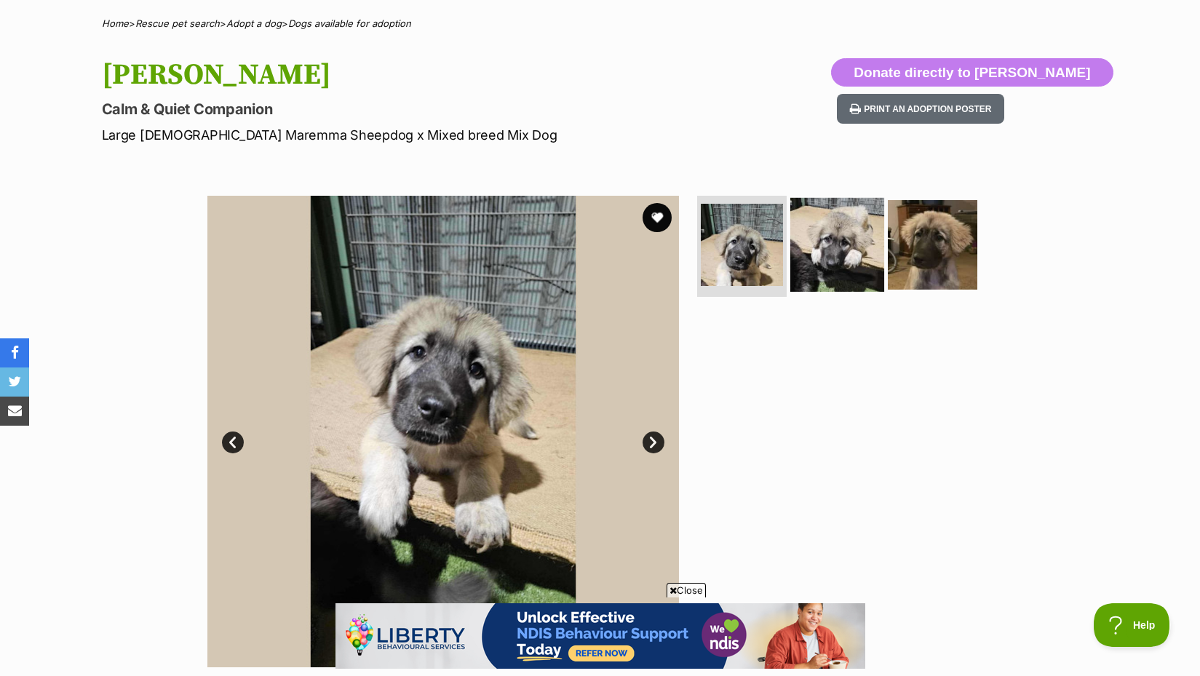
click at [847, 236] on img at bounding box center [837, 244] width 94 height 94
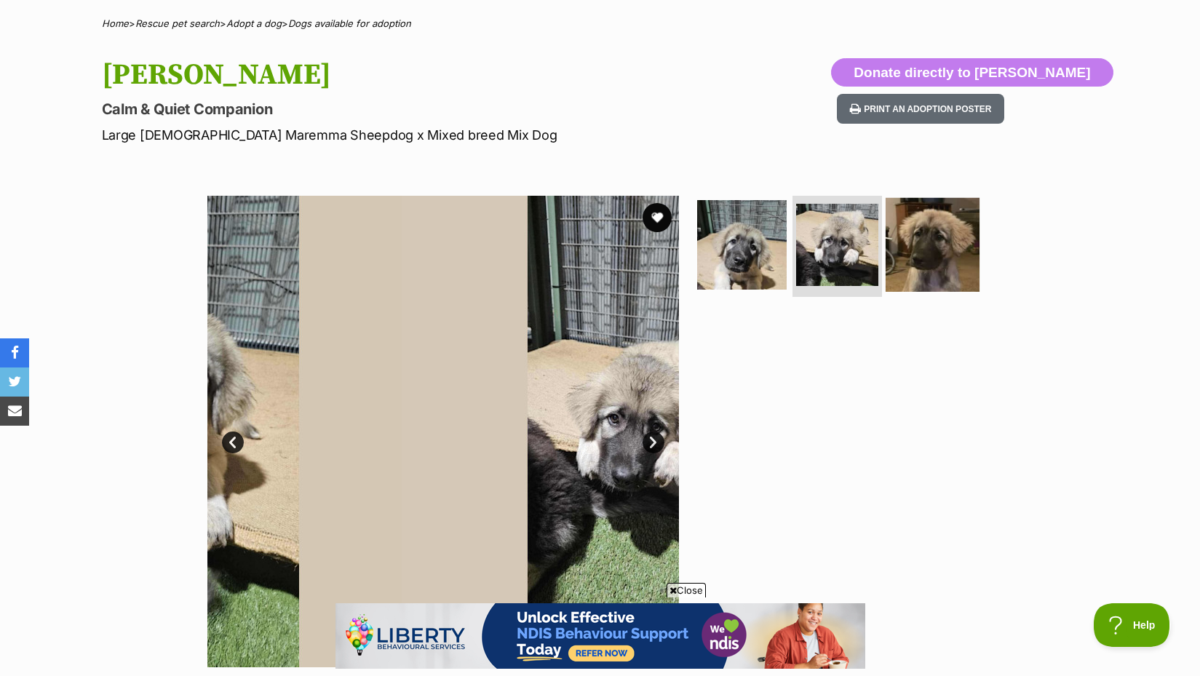
click at [915, 246] on img at bounding box center [932, 244] width 94 height 94
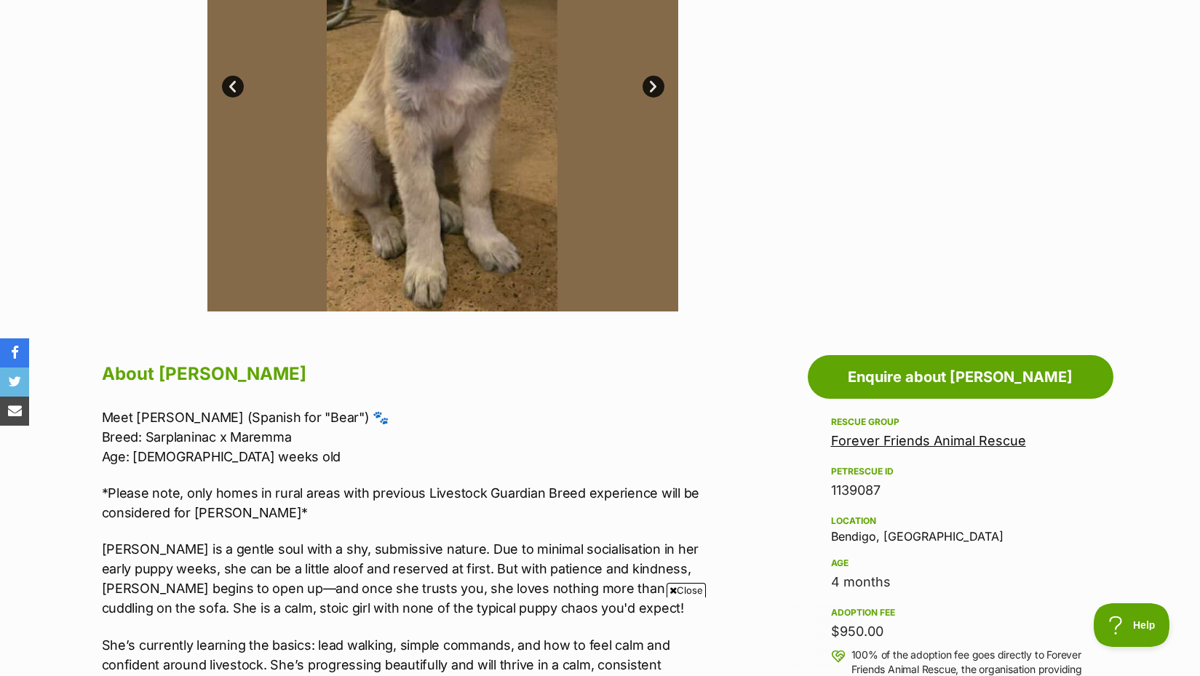
scroll to position [466, 0]
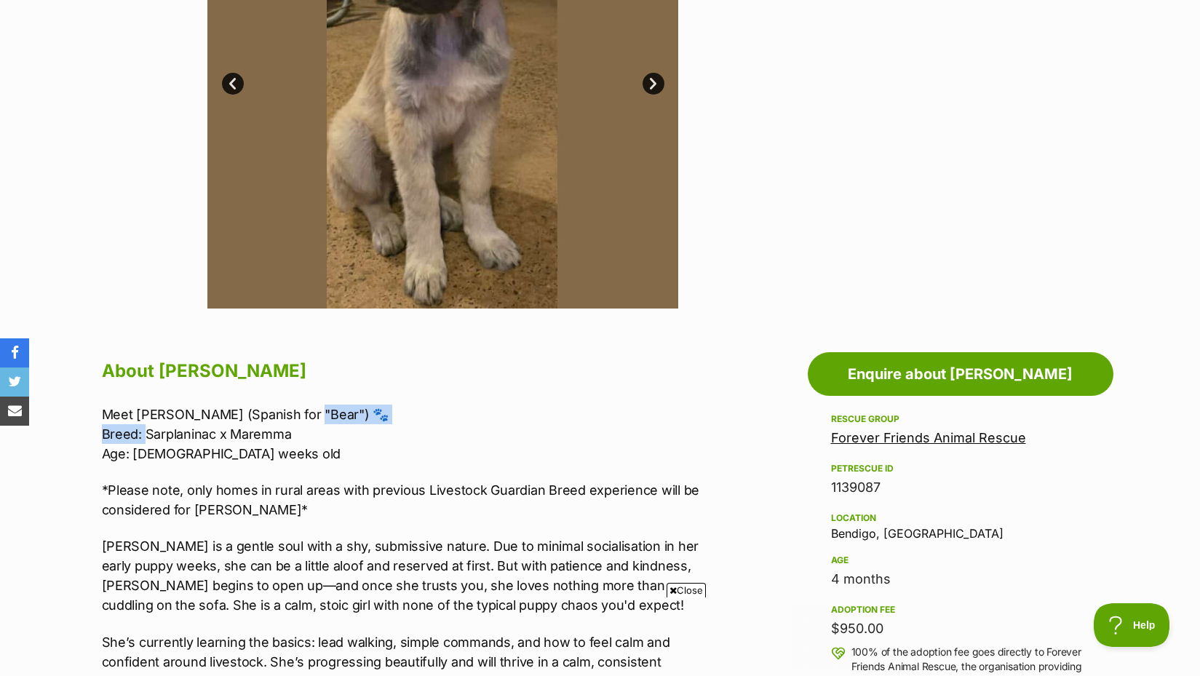
drag, startPoint x: 148, startPoint y: 433, endPoint x: 321, endPoint y: 418, distance: 173.7
click at [321, 418] on p "Meet Osa (Spanish for "Bear") 🐾 Breed: Sarplaninac x Maremma Age: 15 weeks old" at bounding box center [402, 433] width 601 height 59
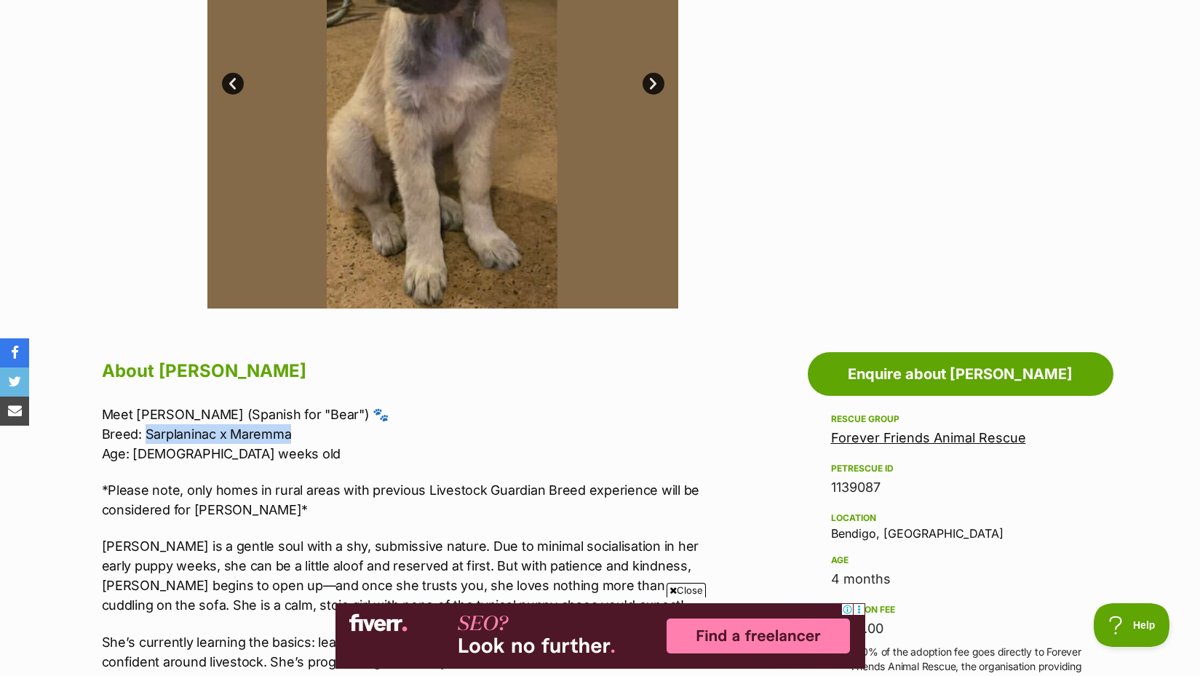
drag, startPoint x: 143, startPoint y: 432, endPoint x: 332, endPoint y: 428, distance: 189.2
click at [332, 428] on p "Meet Osa (Spanish for "Bear") 🐾 Breed: Sarplaninac x Maremma Age: 15 weeks old" at bounding box center [402, 433] width 601 height 59
copy p "Sarplaninac x Maremma"
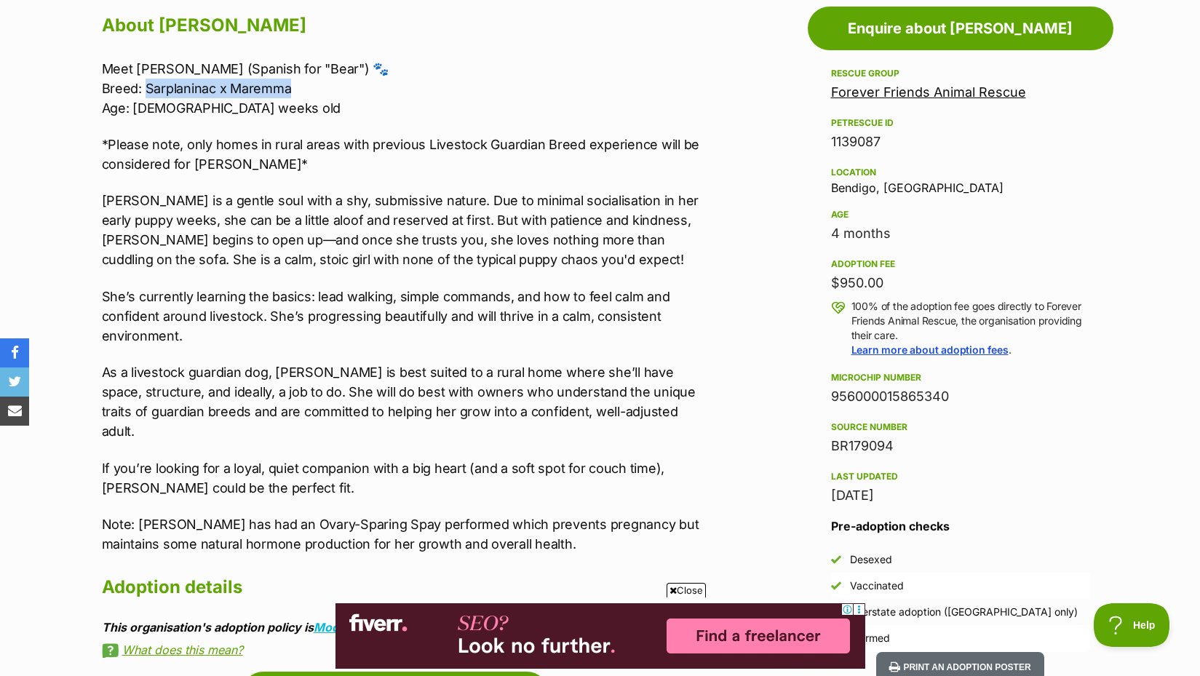
scroll to position [814, 0]
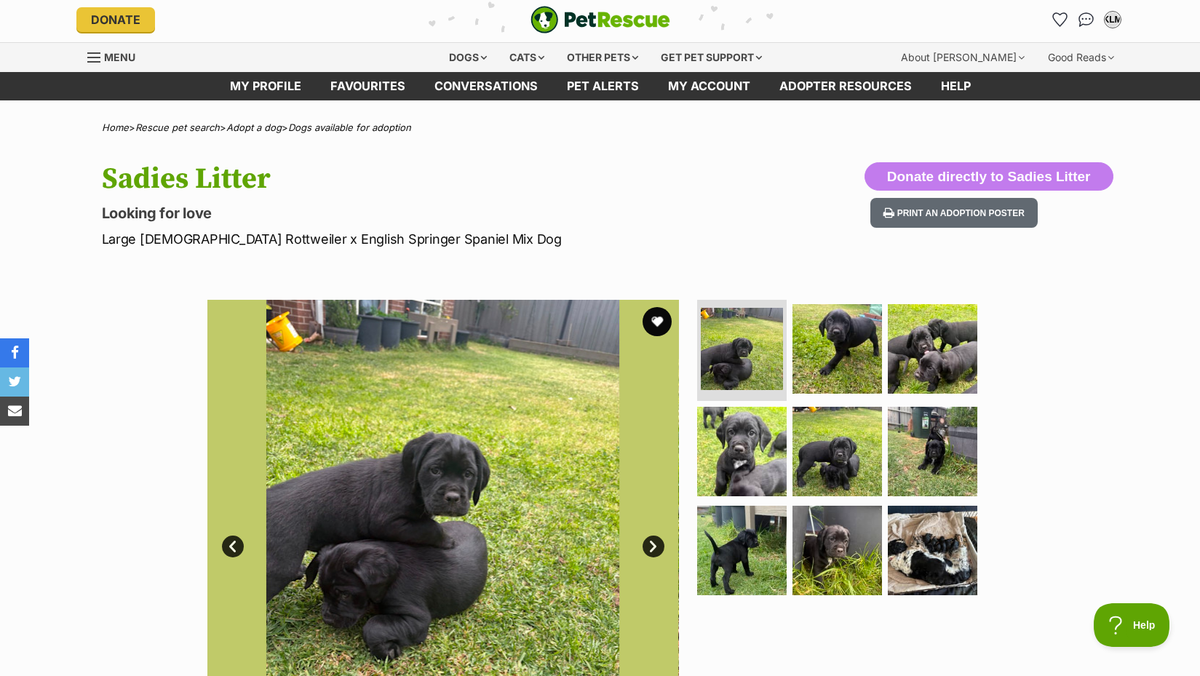
scroll to position [117, 0]
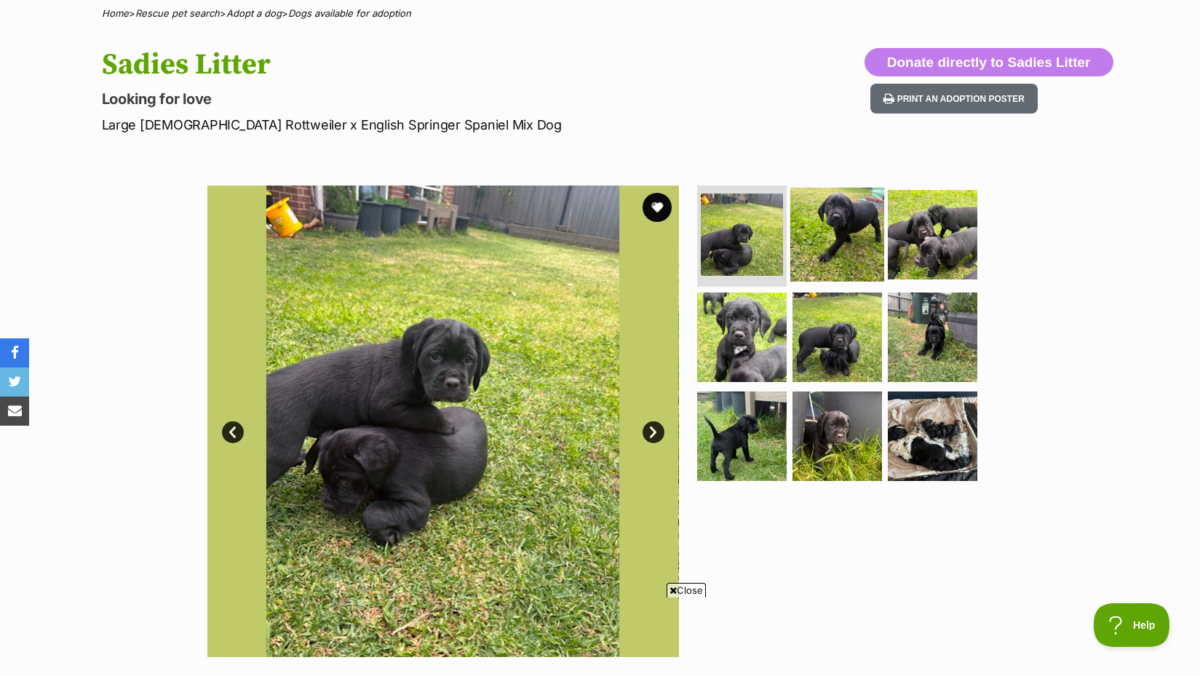
click at [841, 203] on img at bounding box center [837, 234] width 94 height 94
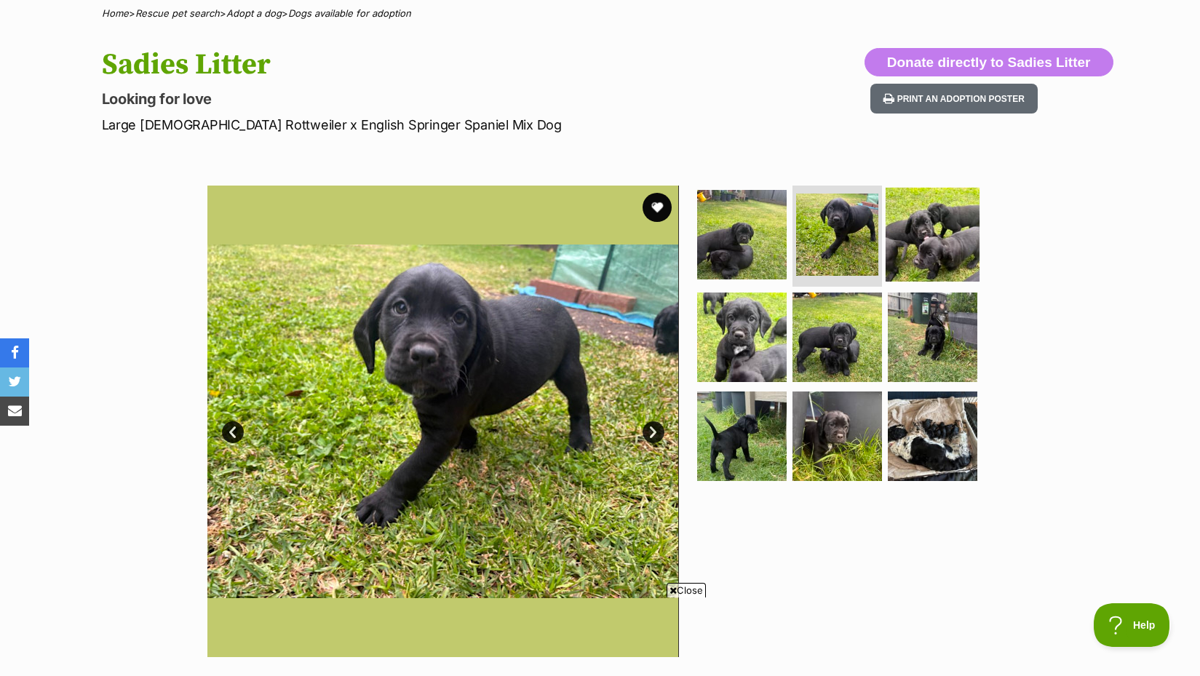
click at [935, 242] on img at bounding box center [932, 234] width 94 height 94
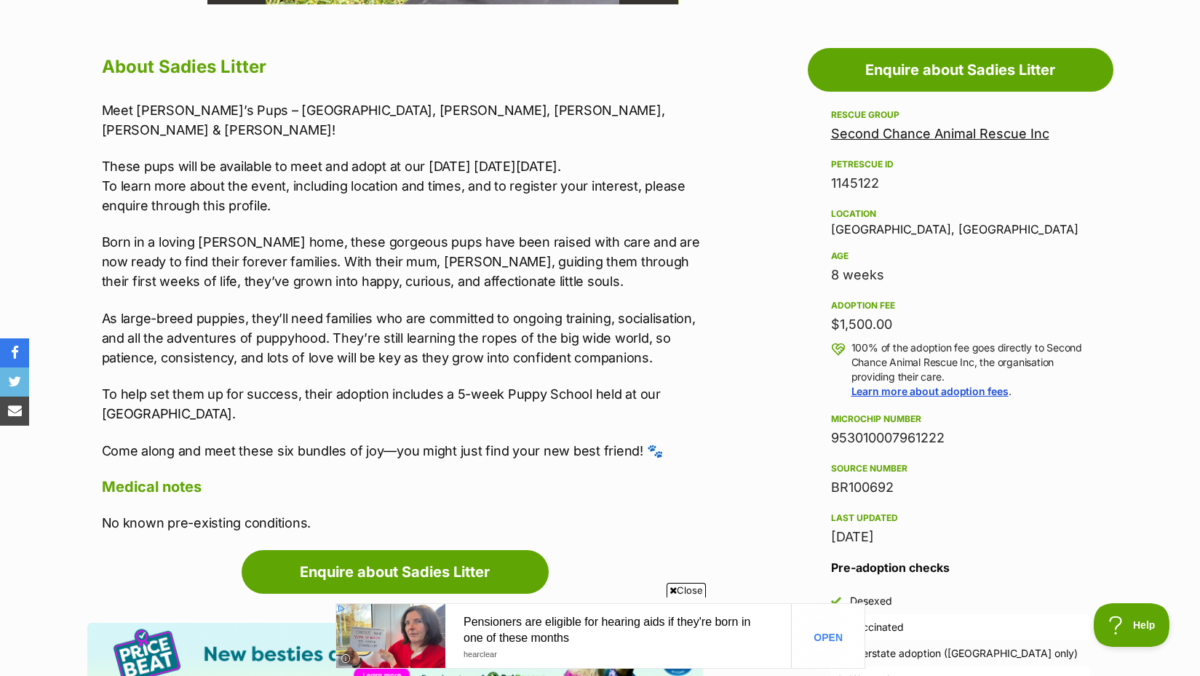
scroll to position [767, 0]
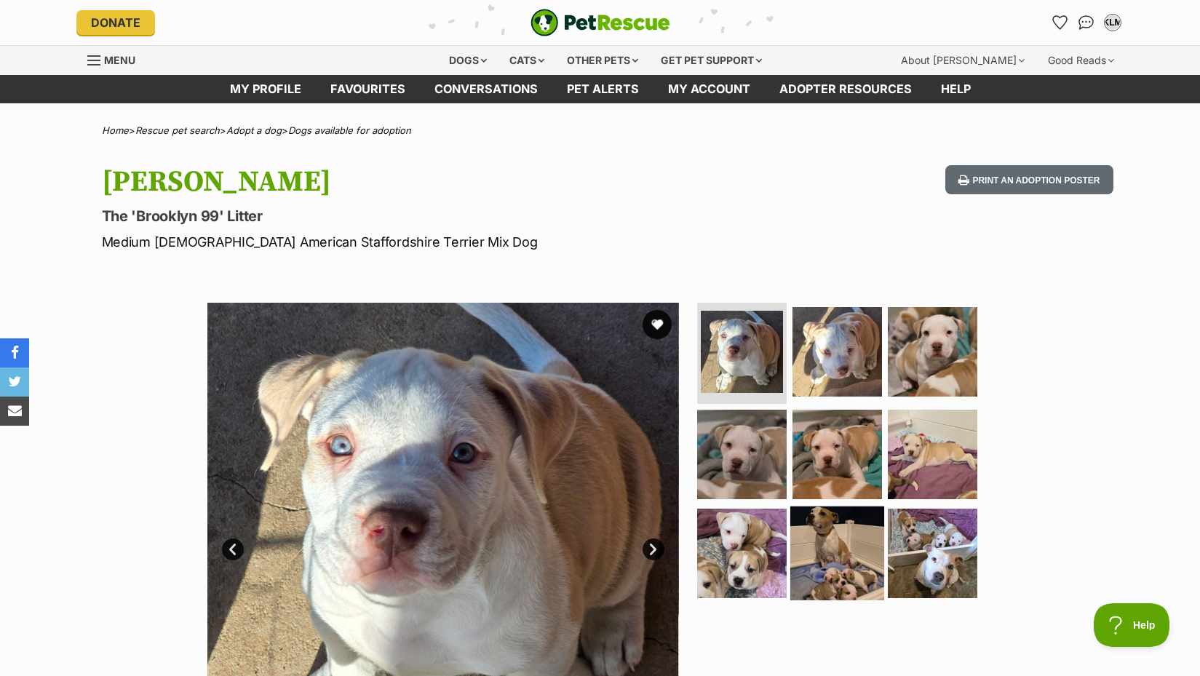
click at [810, 546] on img at bounding box center [837, 553] width 94 height 94
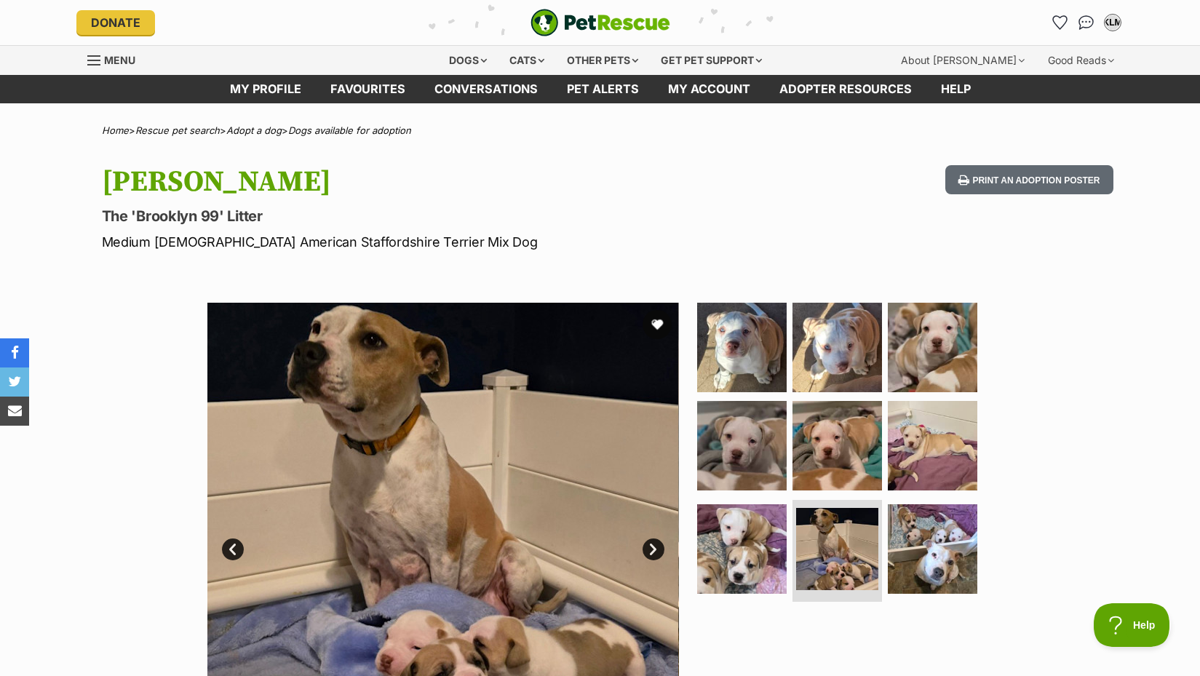
scroll to position [98, 0]
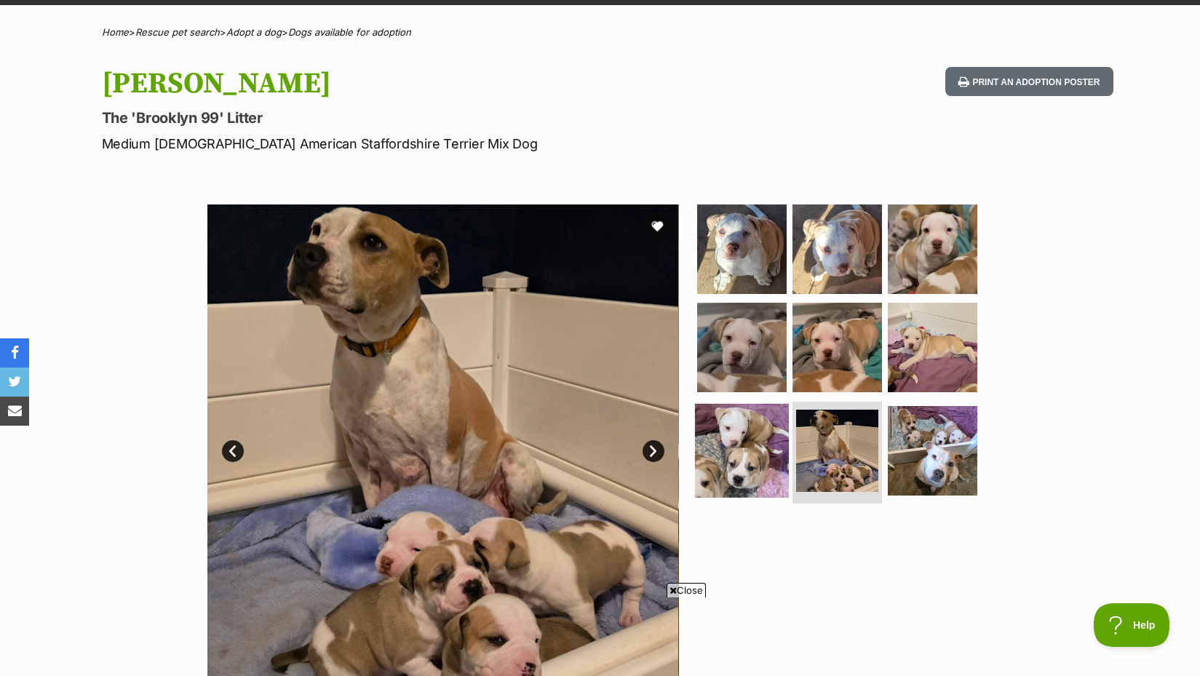
click at [729, 468] on img at bounding box center [742, 451] width 94 height 94
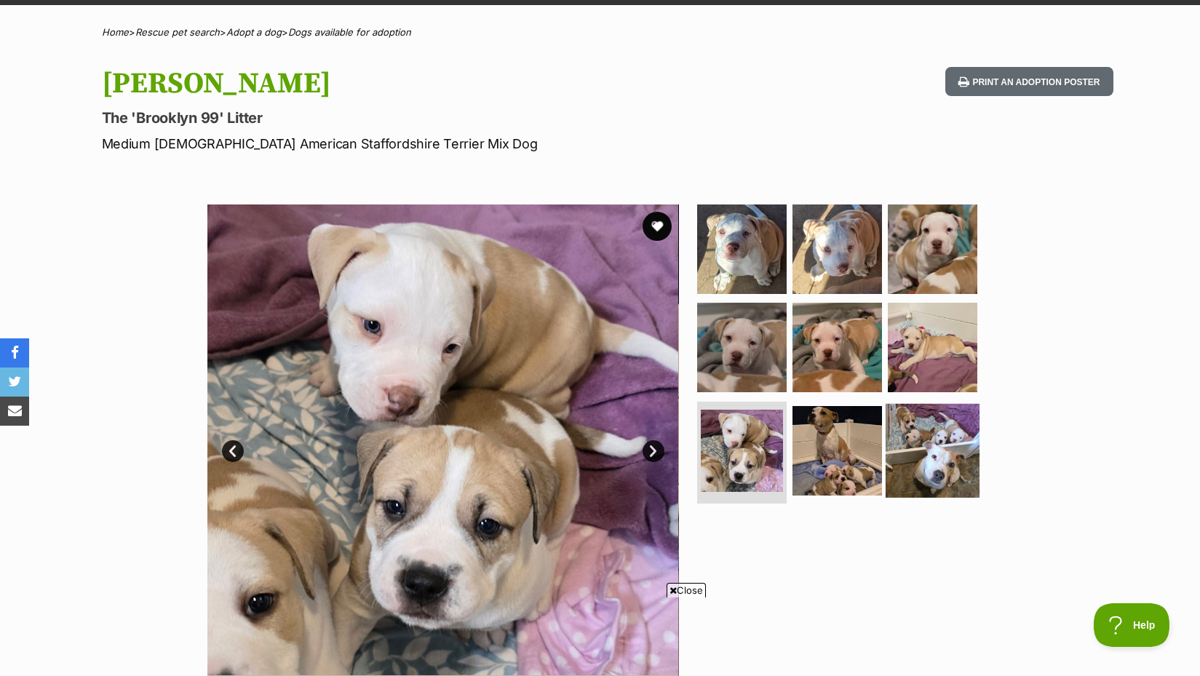
click at [922, 456] on img at bounding box center [932, 451] width 94 height 94
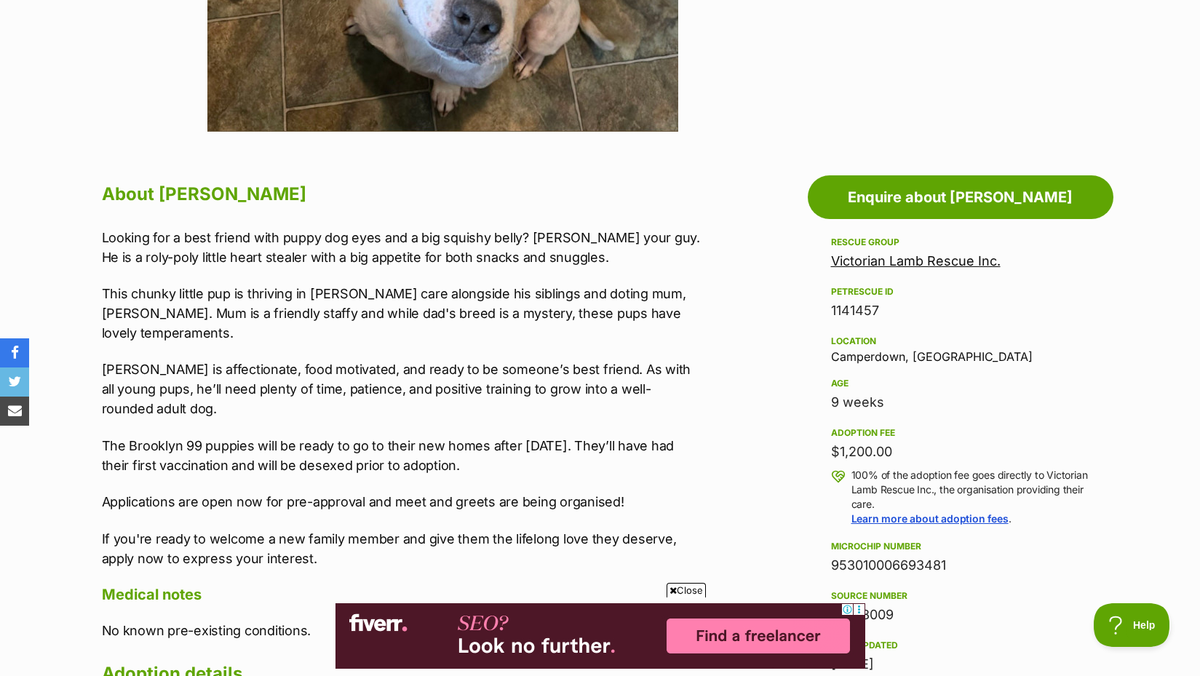
scroll to position [0, 0]
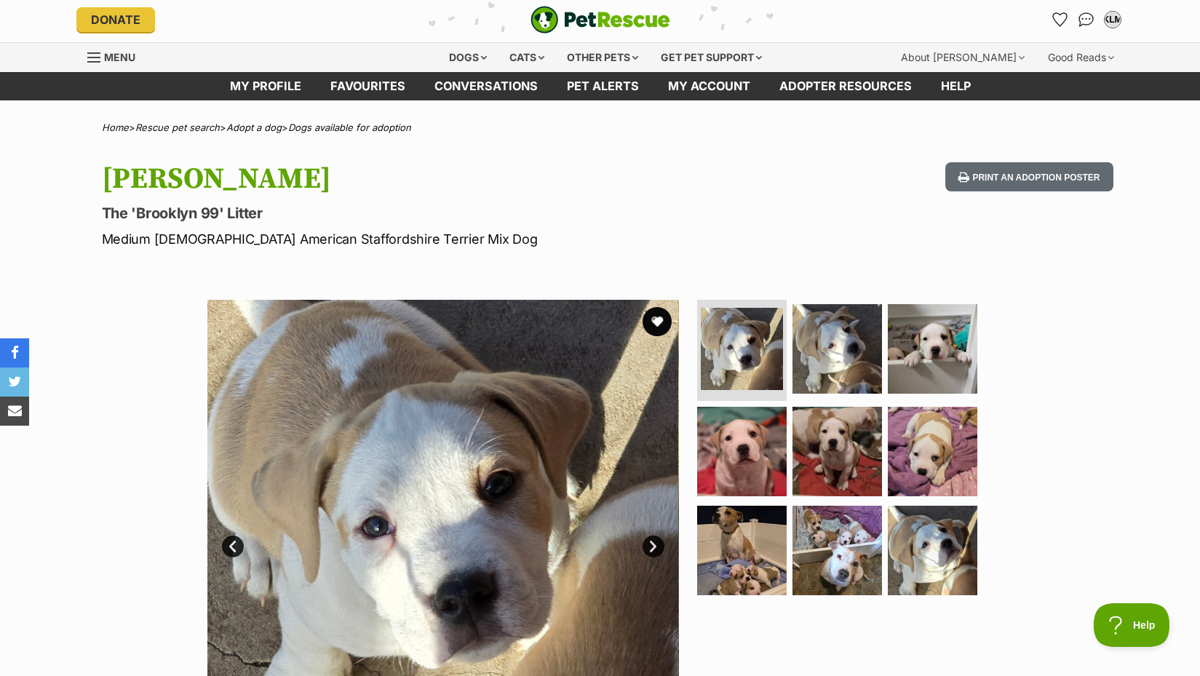
scroll to position [96, 0]
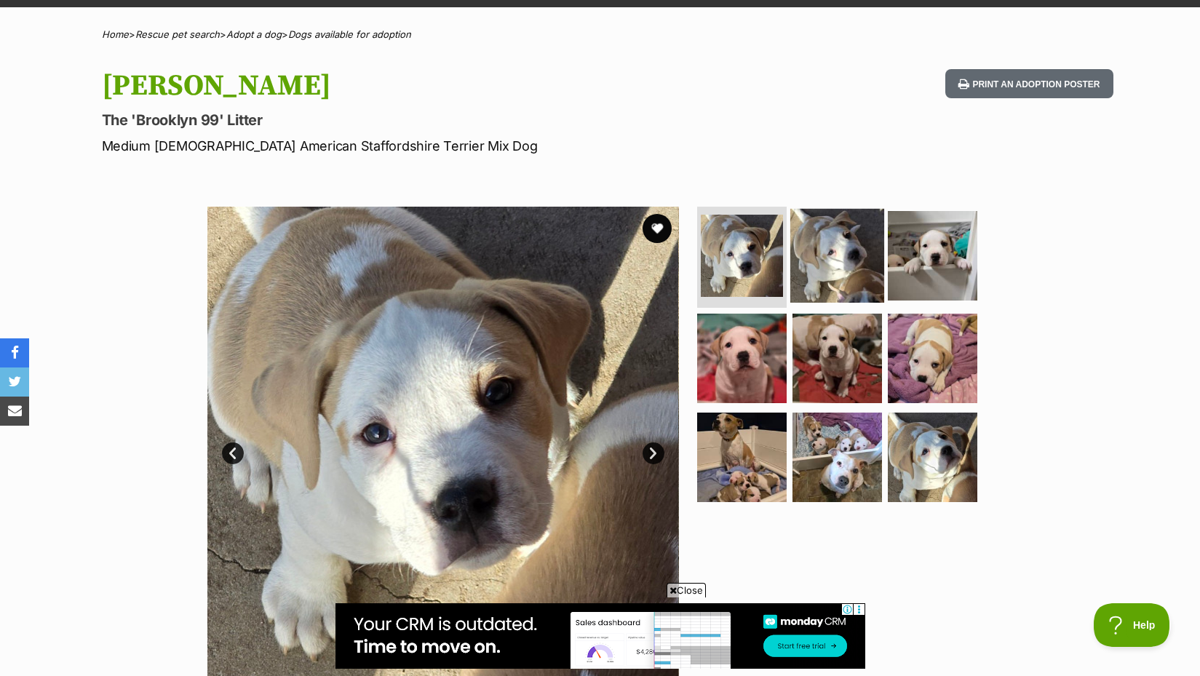
click at [847, 252] on img at bounding box center [837, 255] width 94 height 94
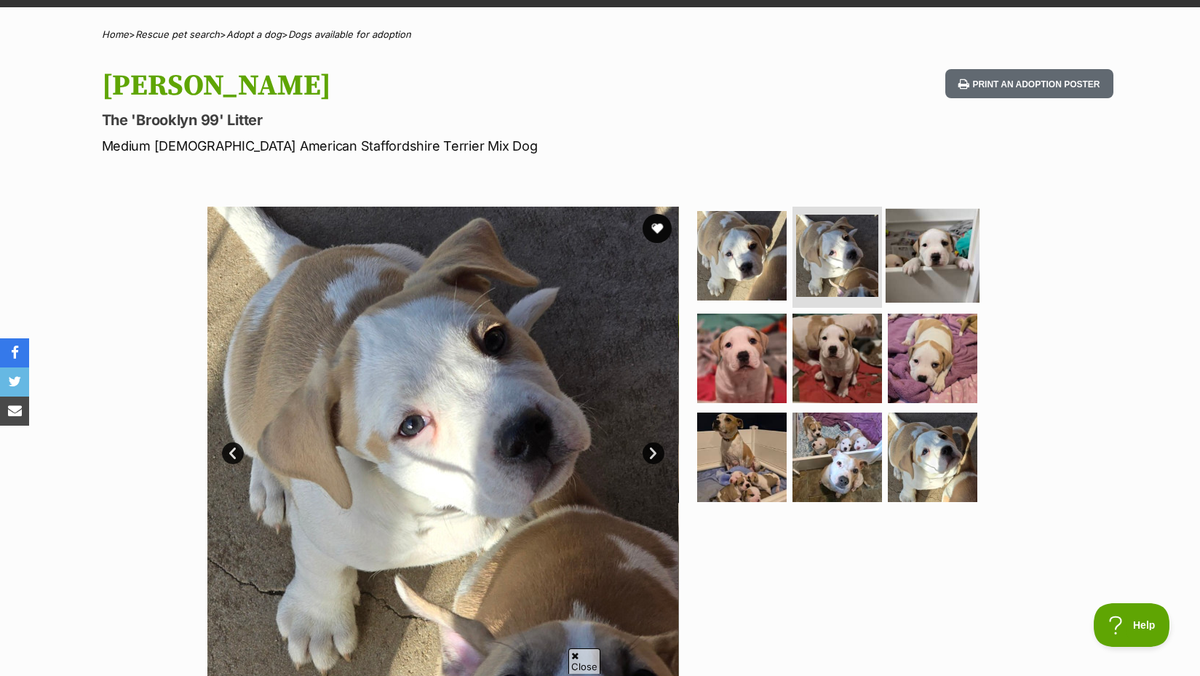
click at [935, 273] on img at bounding box center [932, 255] width 94 height 94
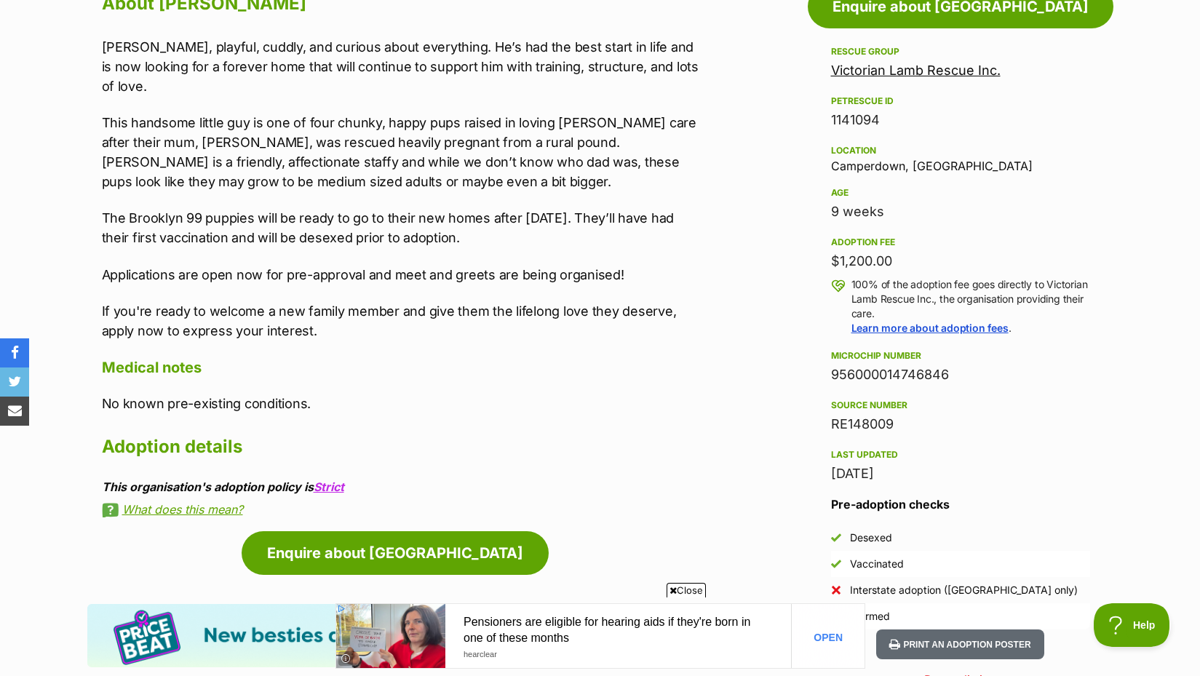
scroll to position [0, 0]
